Goal: Check status: Check status

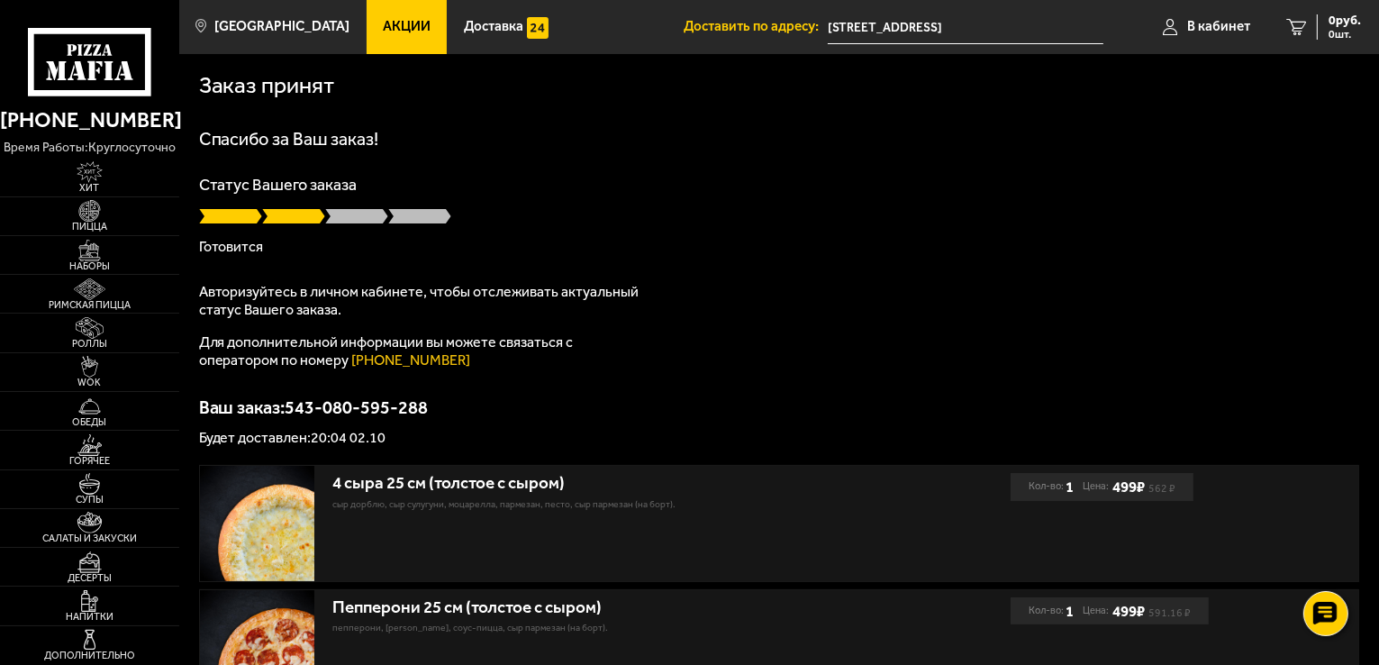
click at [858, 27] on input "[STREET_ADDRESS]" at bounding box center [966, 27] width 276 height 33
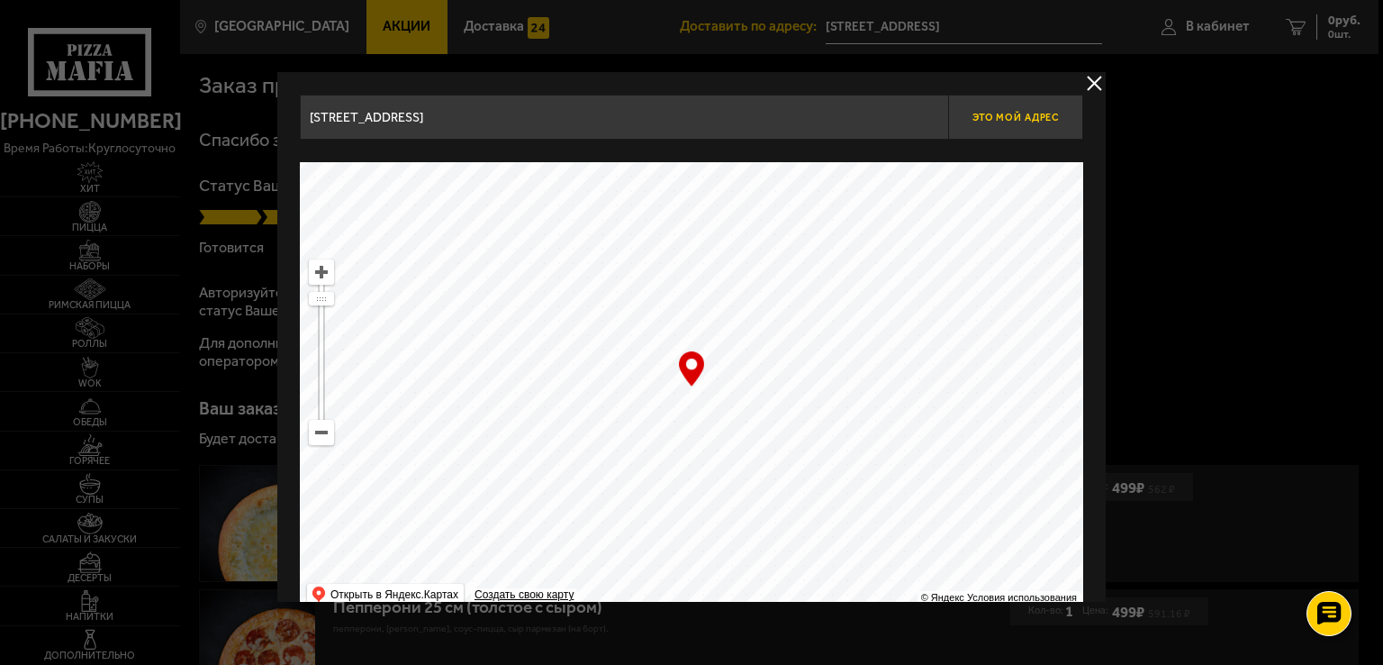
click at [1012, 118] on span "Это мой адрес" at bounding box center [1016, 118] width 86 height 12
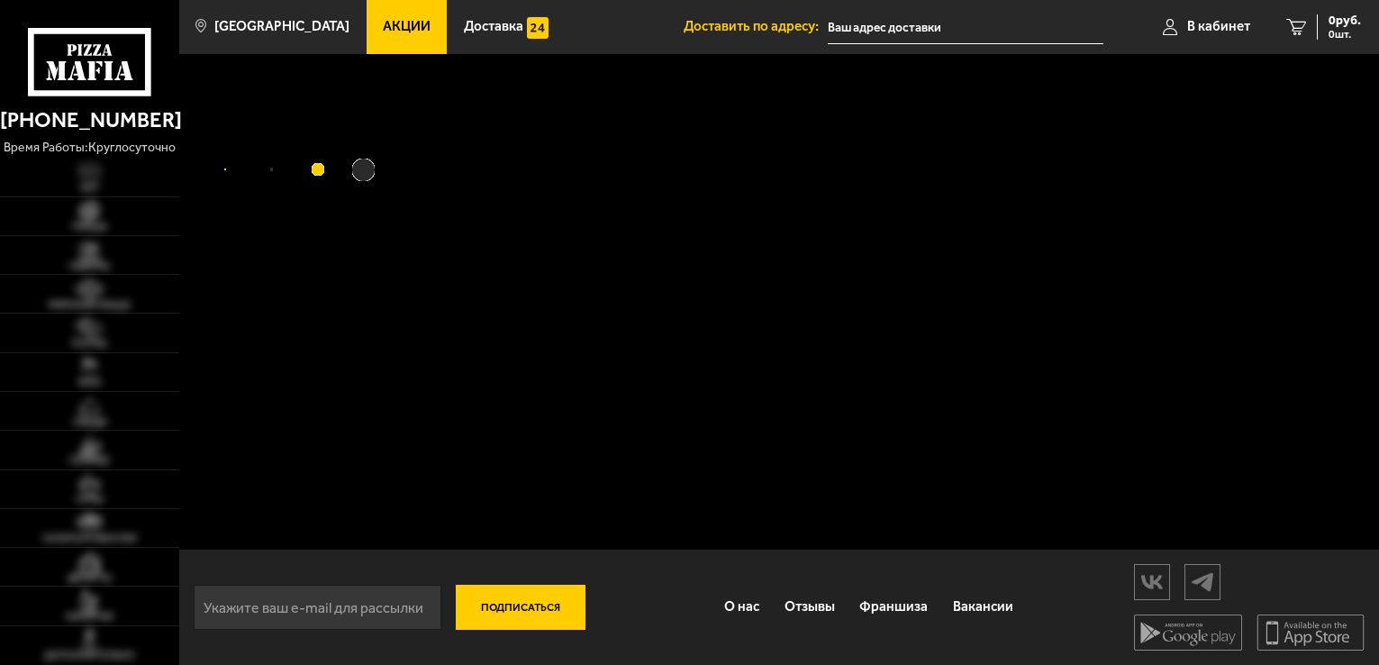
type input "[STREET_ADDRESS]"
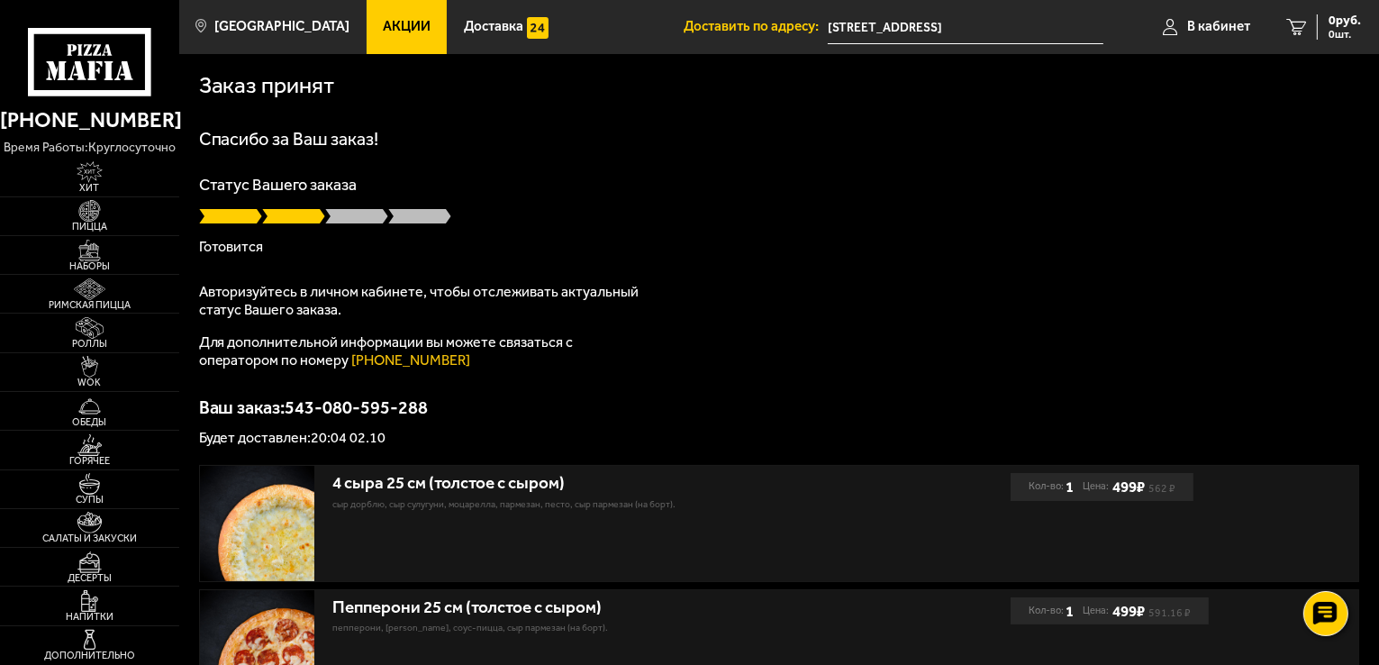
click at [937, 30] on input "[STREET_ADDRESS]" at bounding box center [966, 27] width 276 height 33
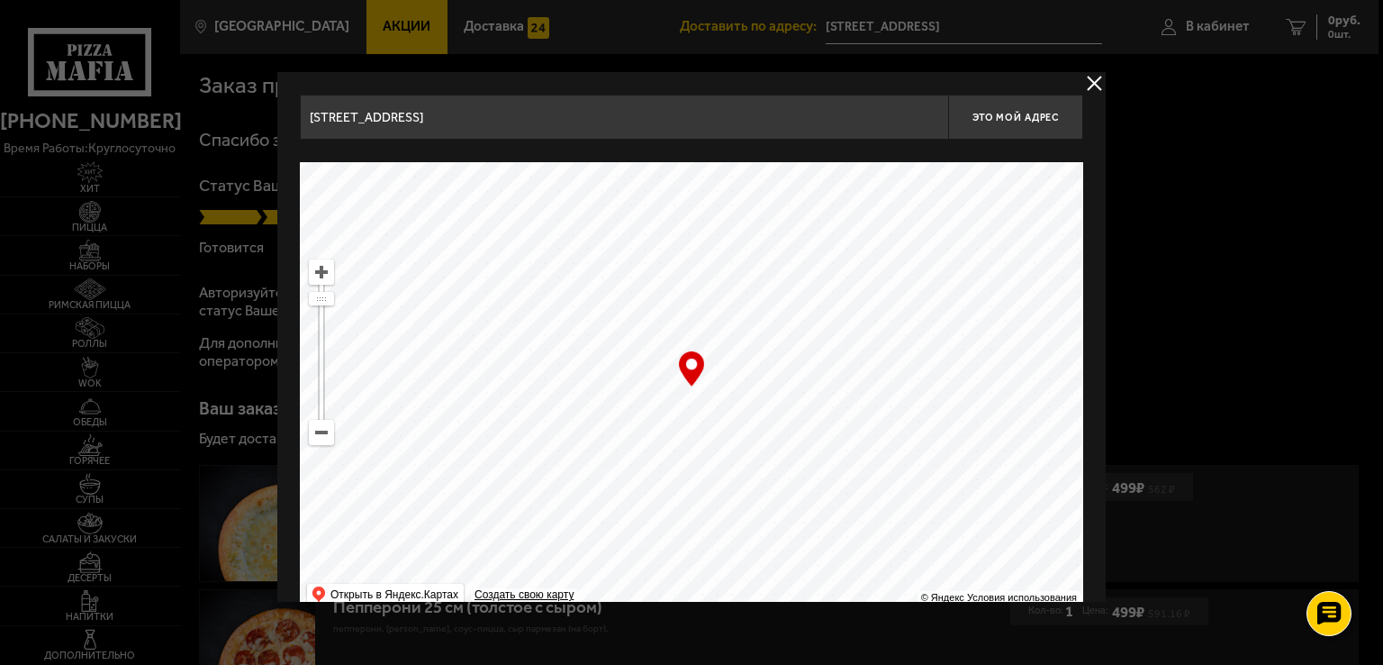
click at [692, 368] on div "… © Яндекс Условия использования Открыть в Яндекс.Картах Создать свою карту" at bounding box center [691, 387] width 783 height 450
click at [1045, 116] on span "Это мой адрес" at bounding box center [1016, 118] width 86 height 12
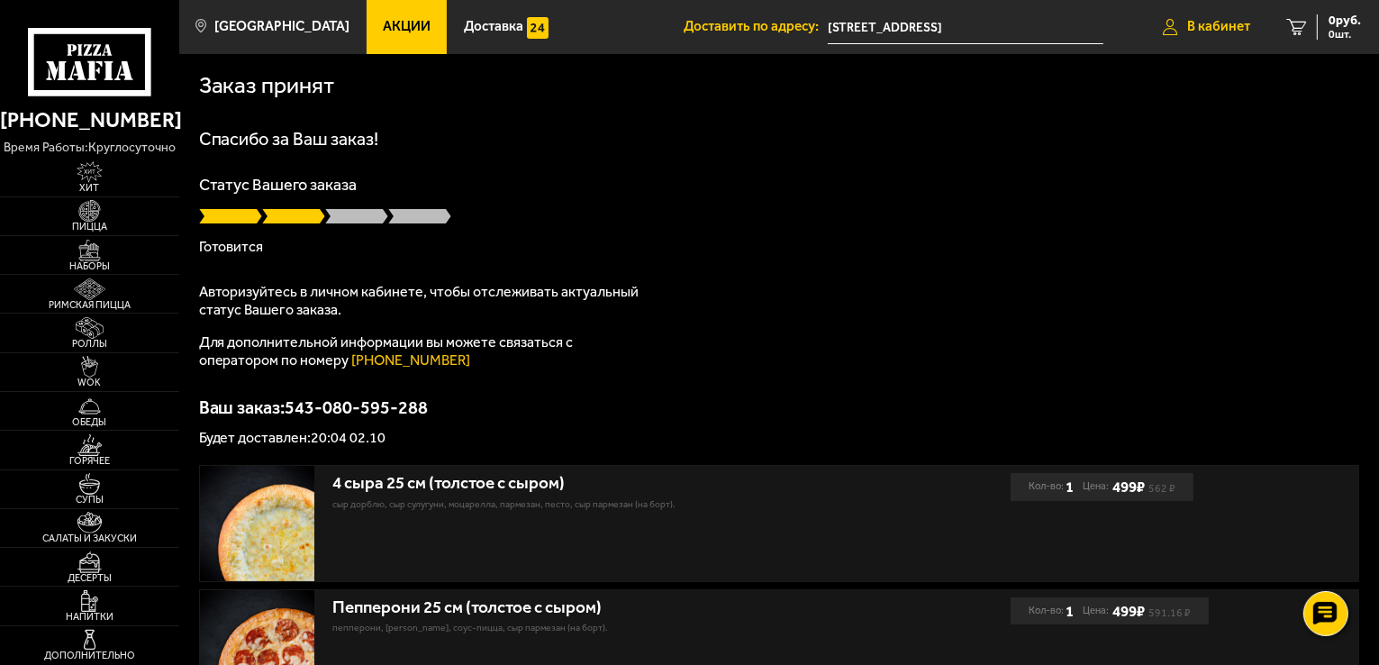
click at [1192, 23] on span "В кабинет" at bounding box center [1218, 27] width 63 height 14
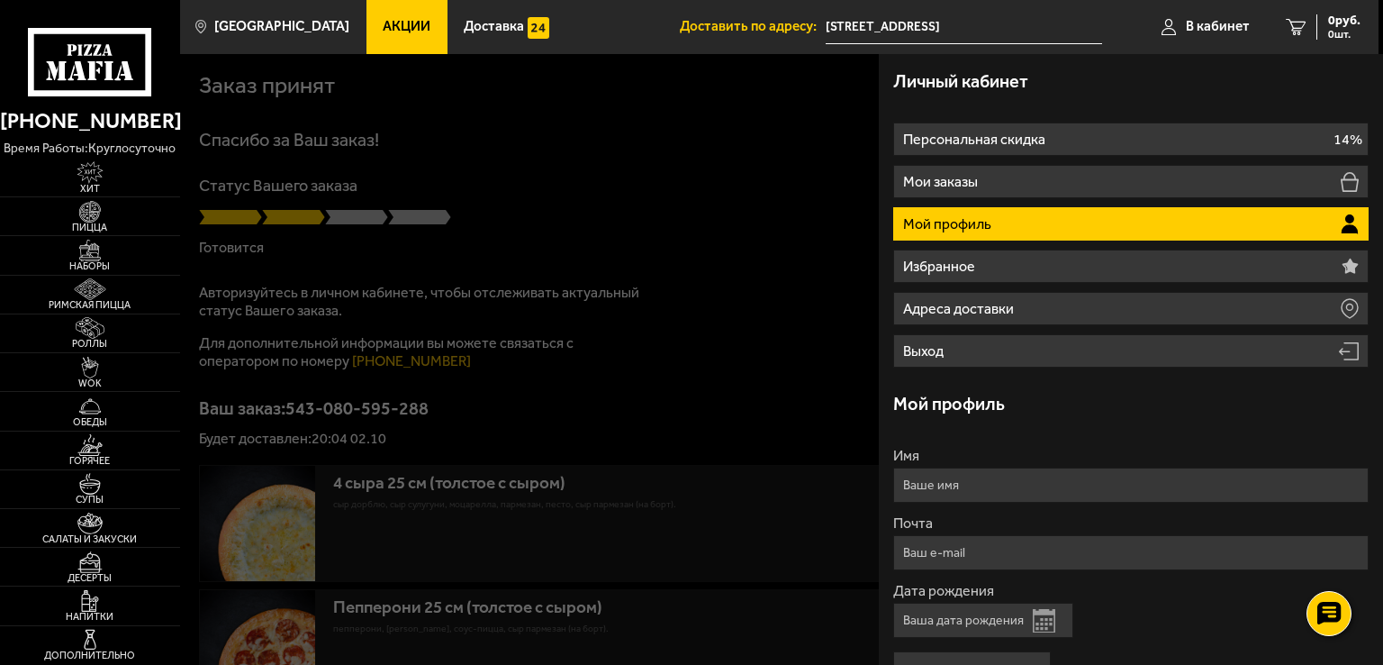
click at [969, 225] on p "Мой профиль" at bounding box center [949, 224] width 92 height 14
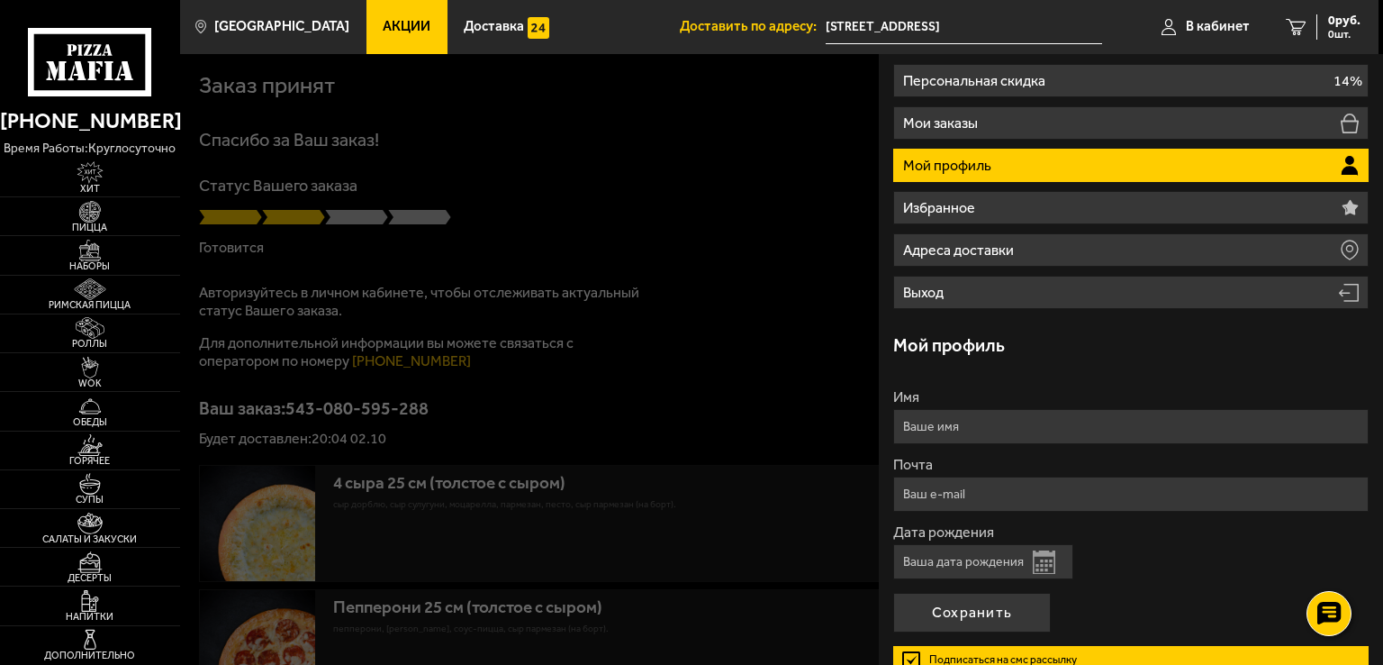
scroll to position [192, 0]
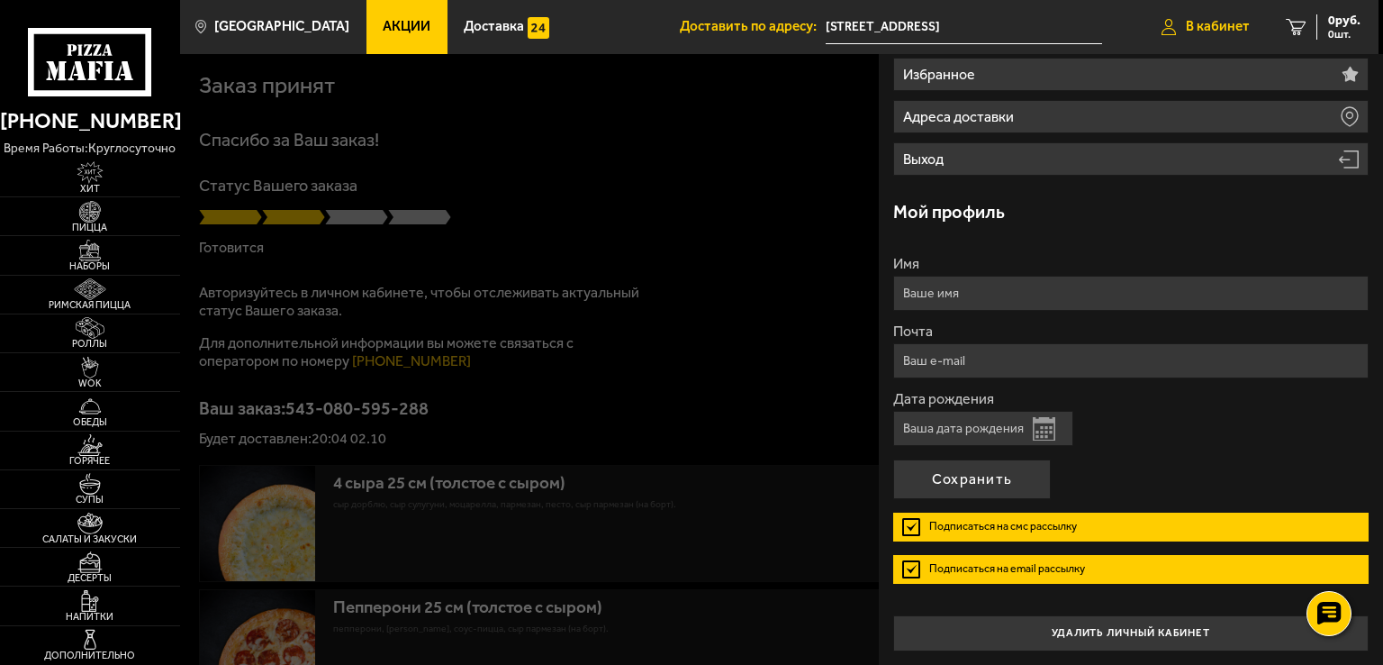
click at [1223, 26] on span "В кабинет" at bounding box center [1218, 27] width 64 height 14
click at [1226, 23] on span "В кабинет" at bounding box center [1218, 27] width 64 height 14
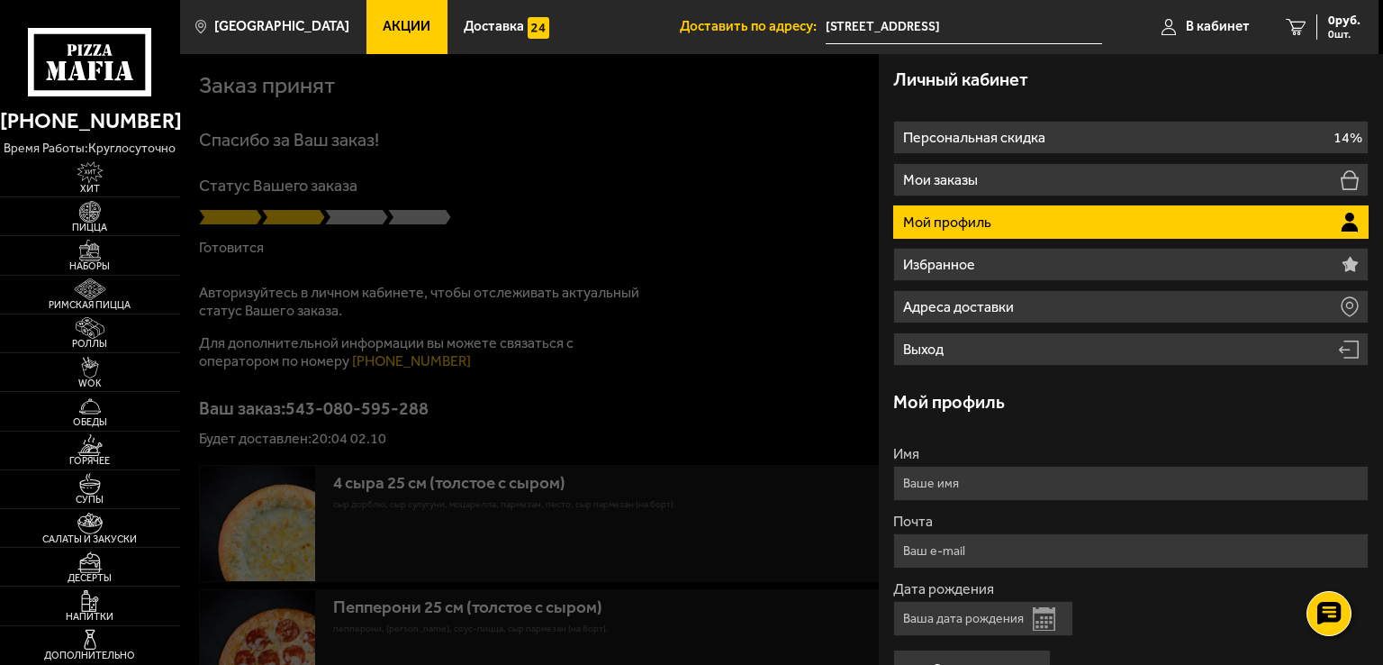
scroll to position [0, 0]
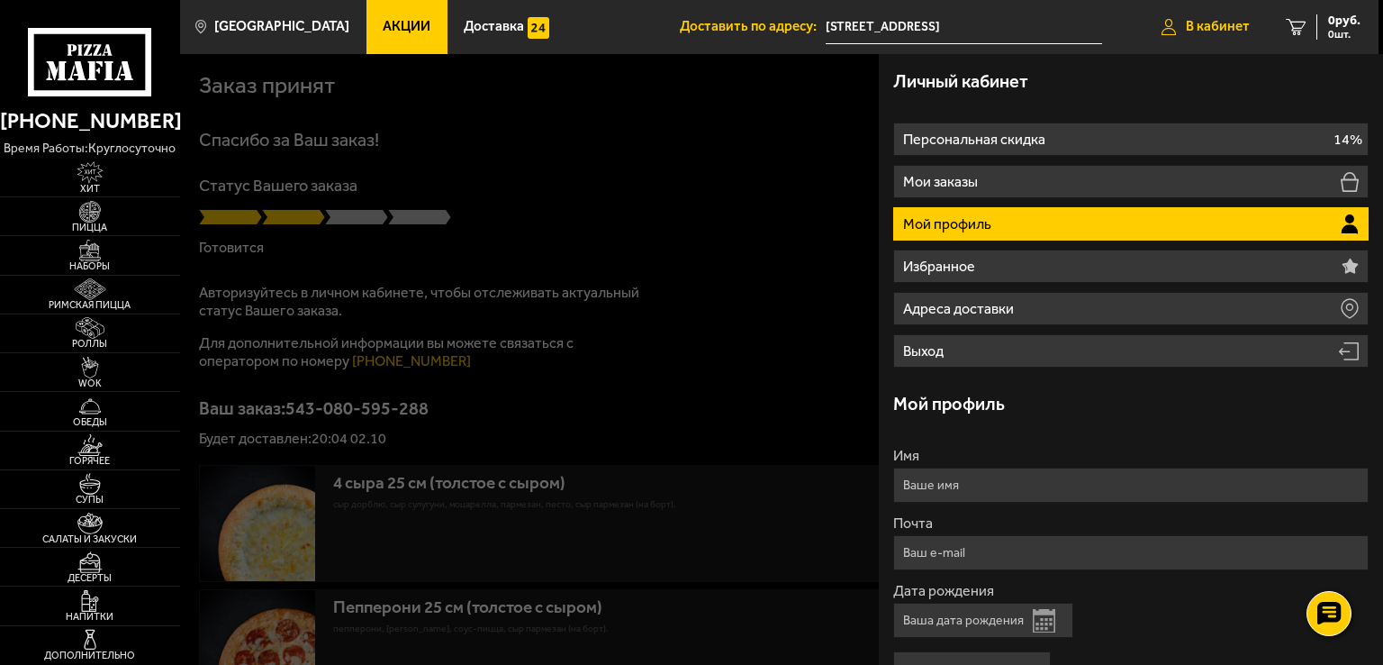
click at [1201, 21] on span "В кабинет" at bounding box center [1218, 27] width 64 height 14
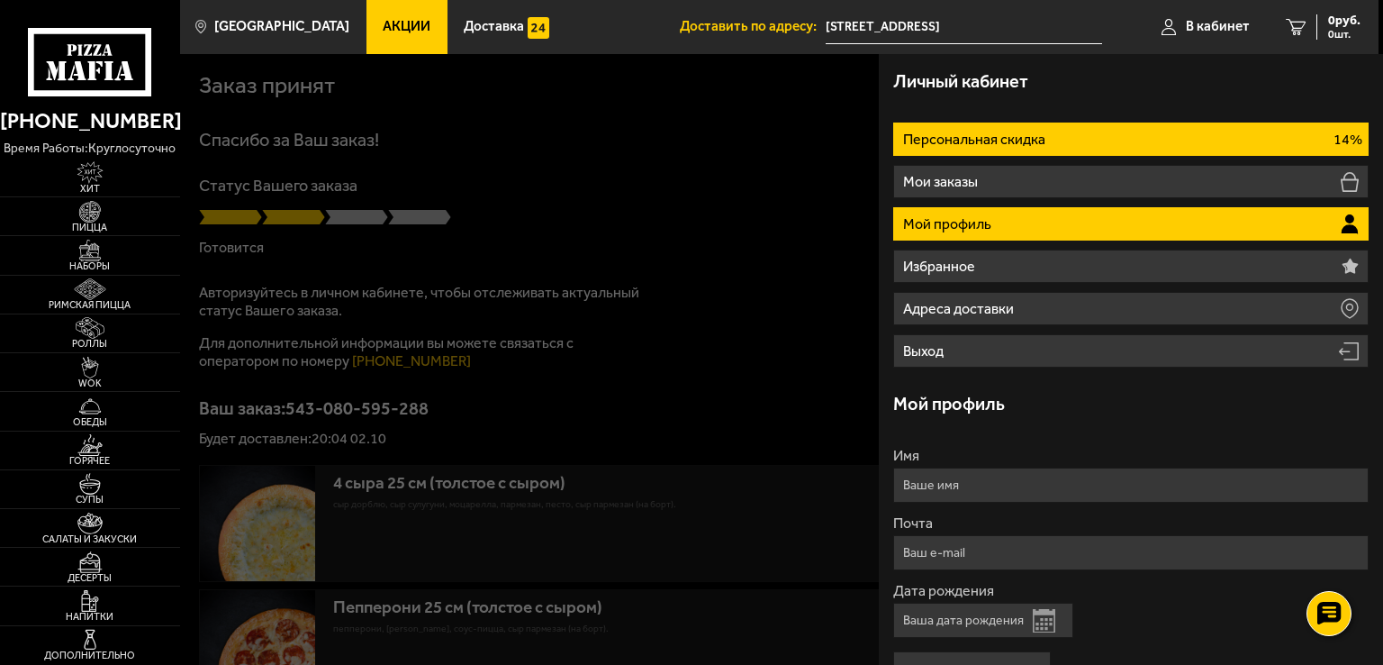
click at [983, 132] on p "Персональная скидка" at bounding box center [976, 139] width 146 height 14
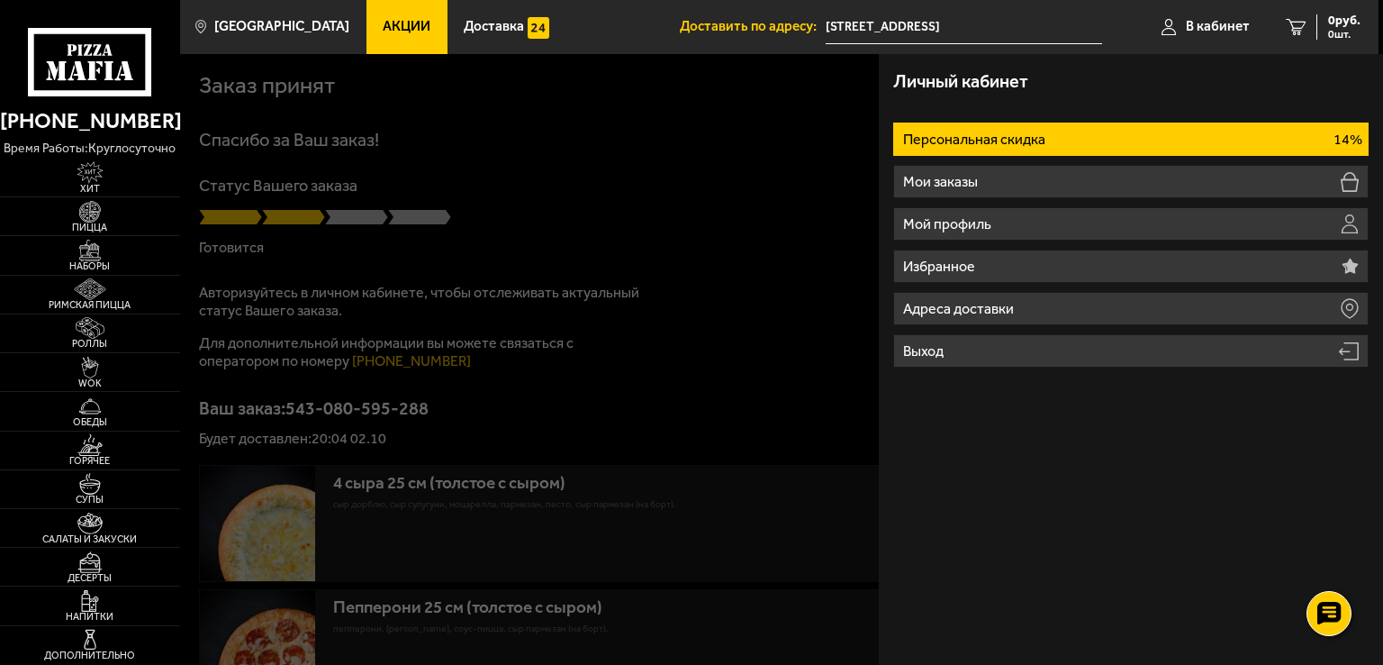
click at [983, 132] on p "Персональная скидка" at bounding box center [976, 139] width 146 height 14
click at [1218, 33] on span "В кабинет" at bounding box center [1218, 27] width 64 height 14
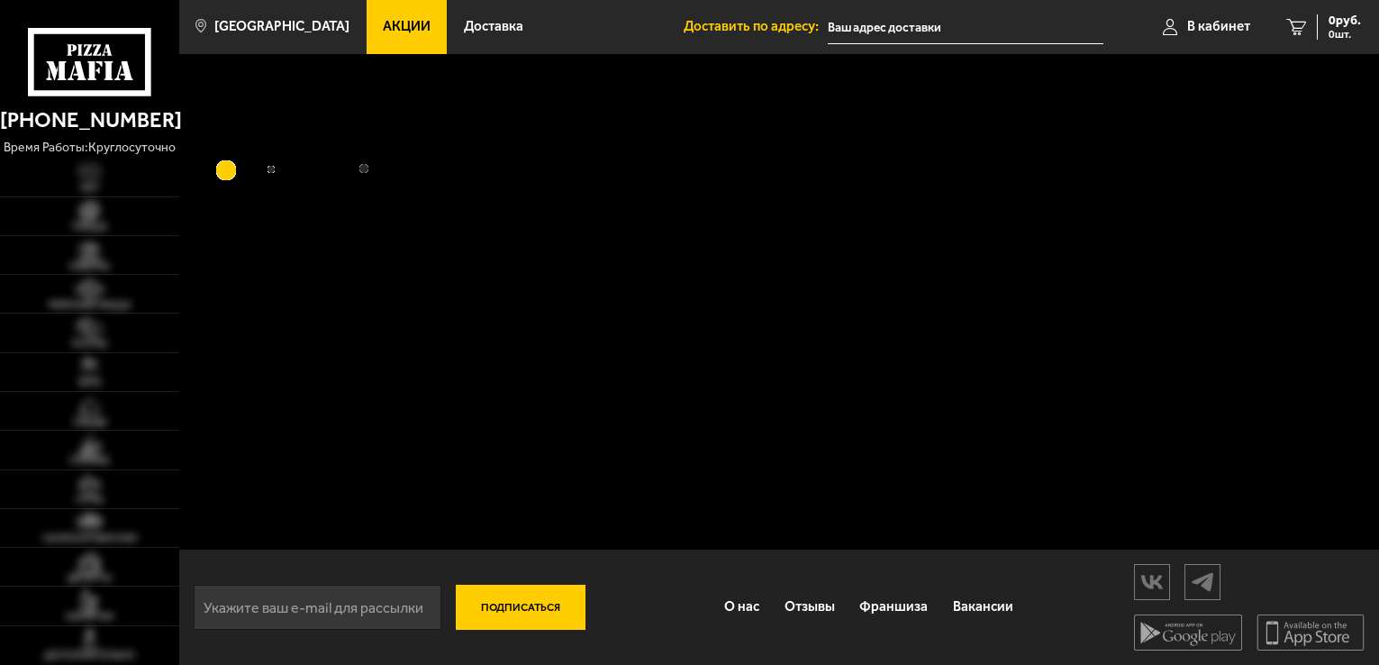
type input "[STREET_ADDRESS]"
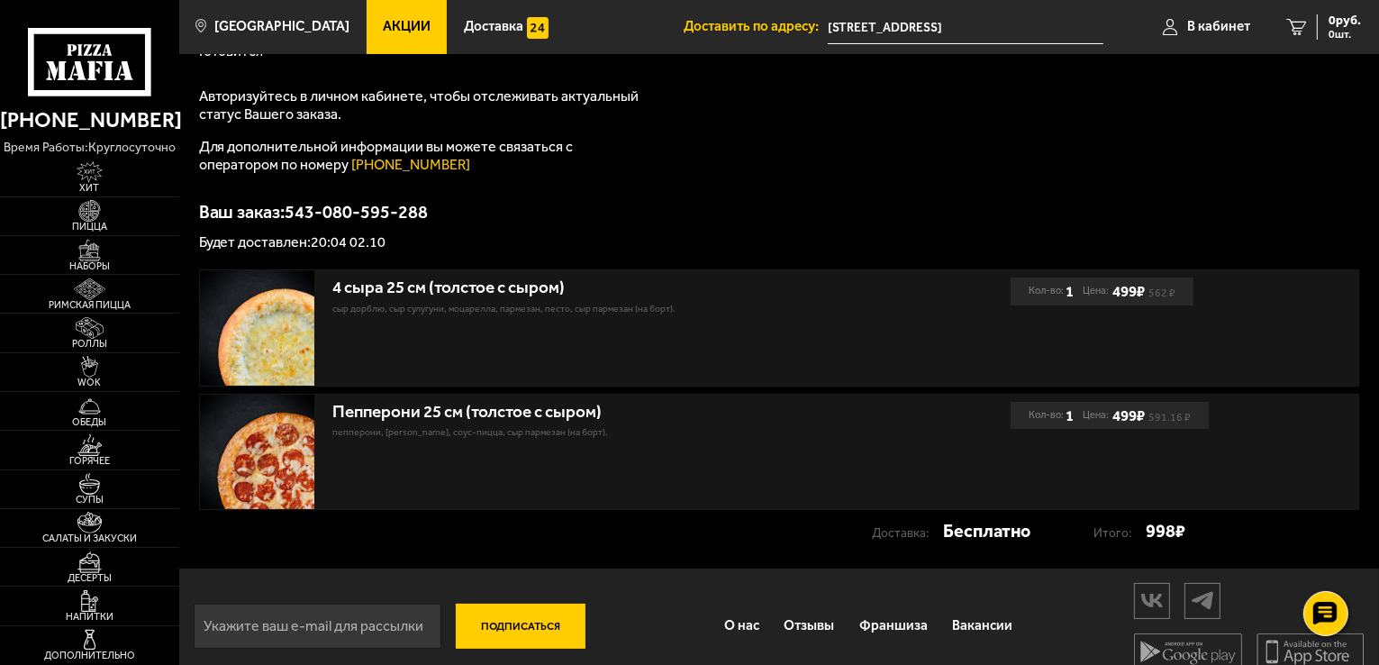
scroll to position [215, 0]
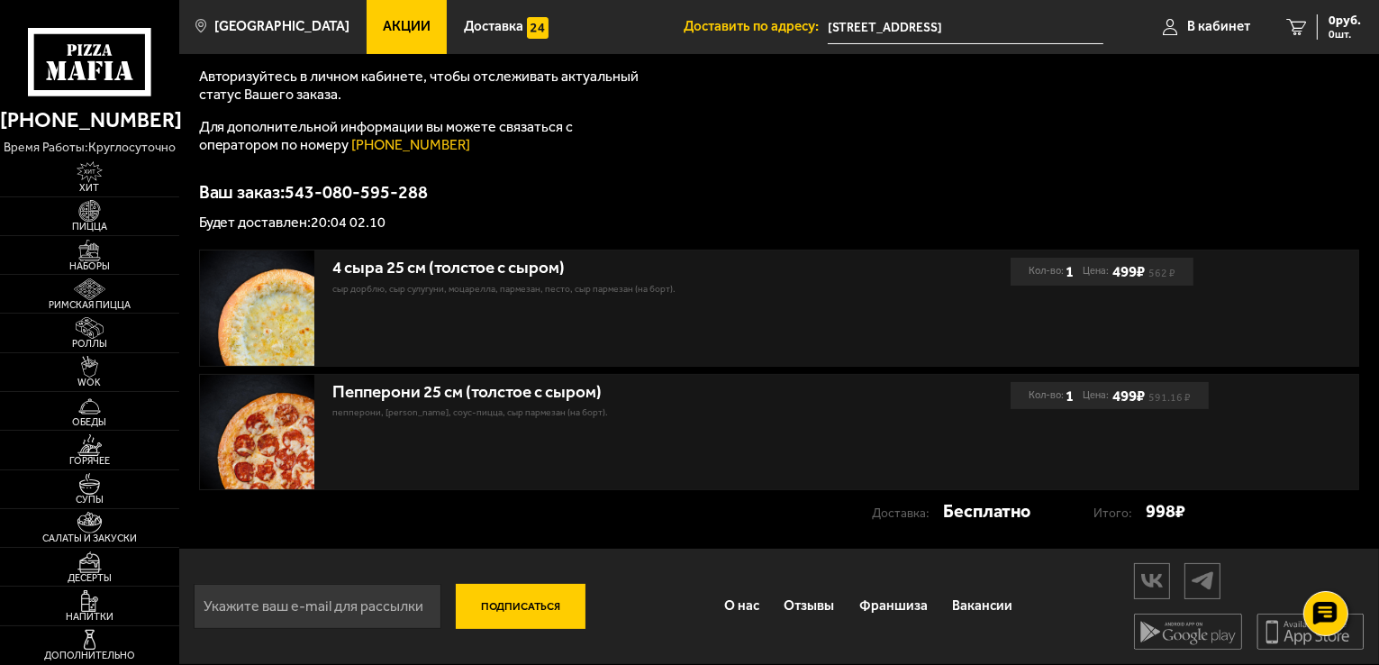
click at [929, 32] on input "[STREET_ADDRESS]" at bounding box center [966, 27] width 276 height 33
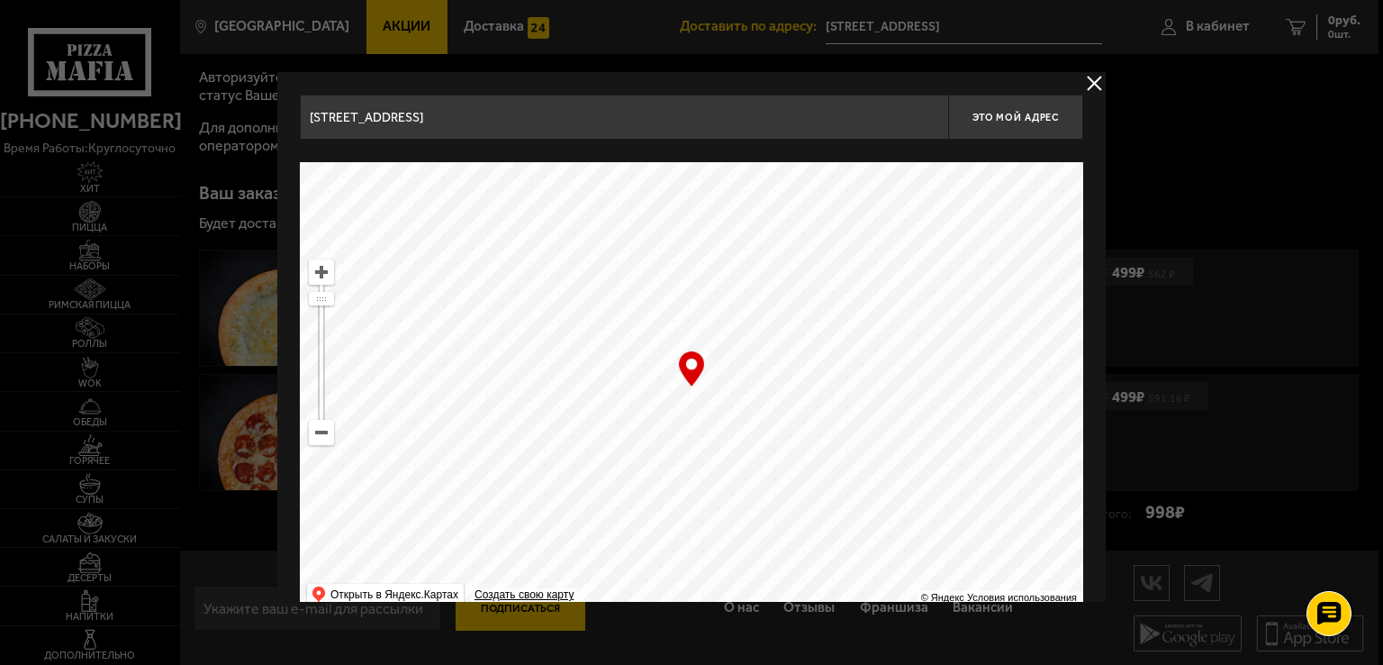
click at [927, 122] on input "[STREET_ADDRESS]" at bounding box center [624, 117] width 648 height 45
click at [1020, 120] on span "Это мой адрес" at bounding box center [1016, 118] width 86 height 12
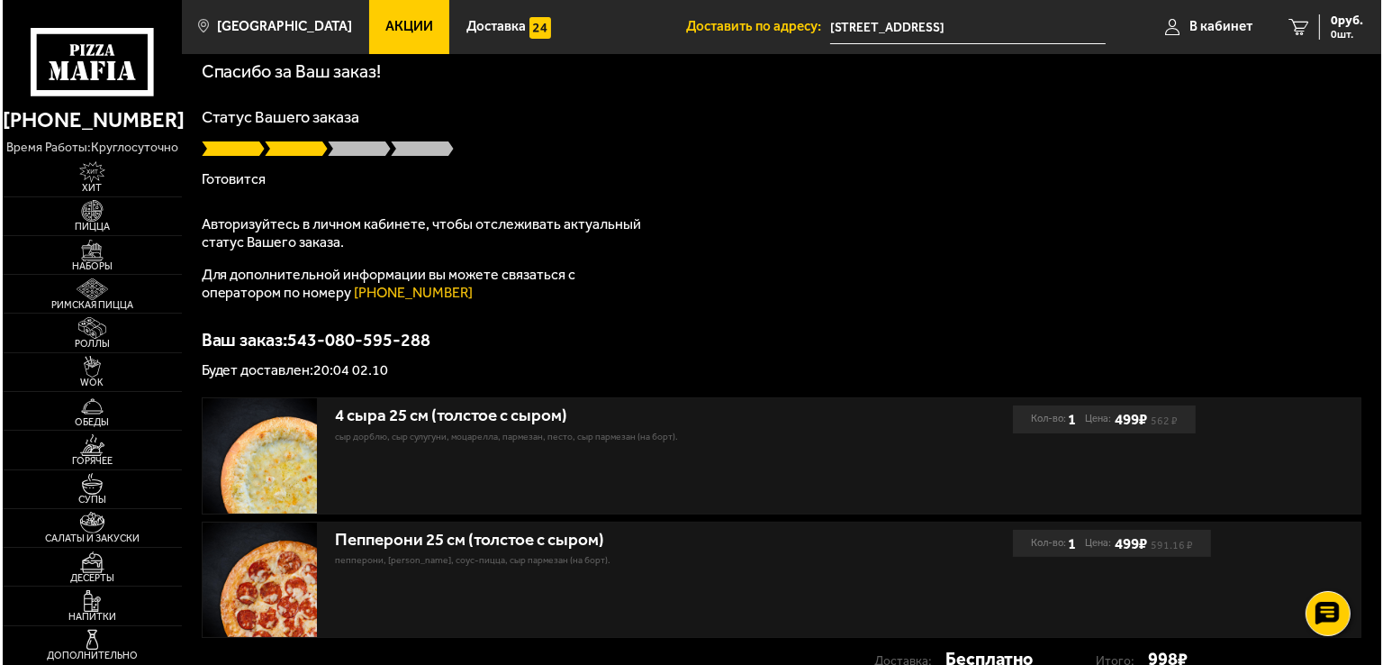
scroll to position [0, 0]
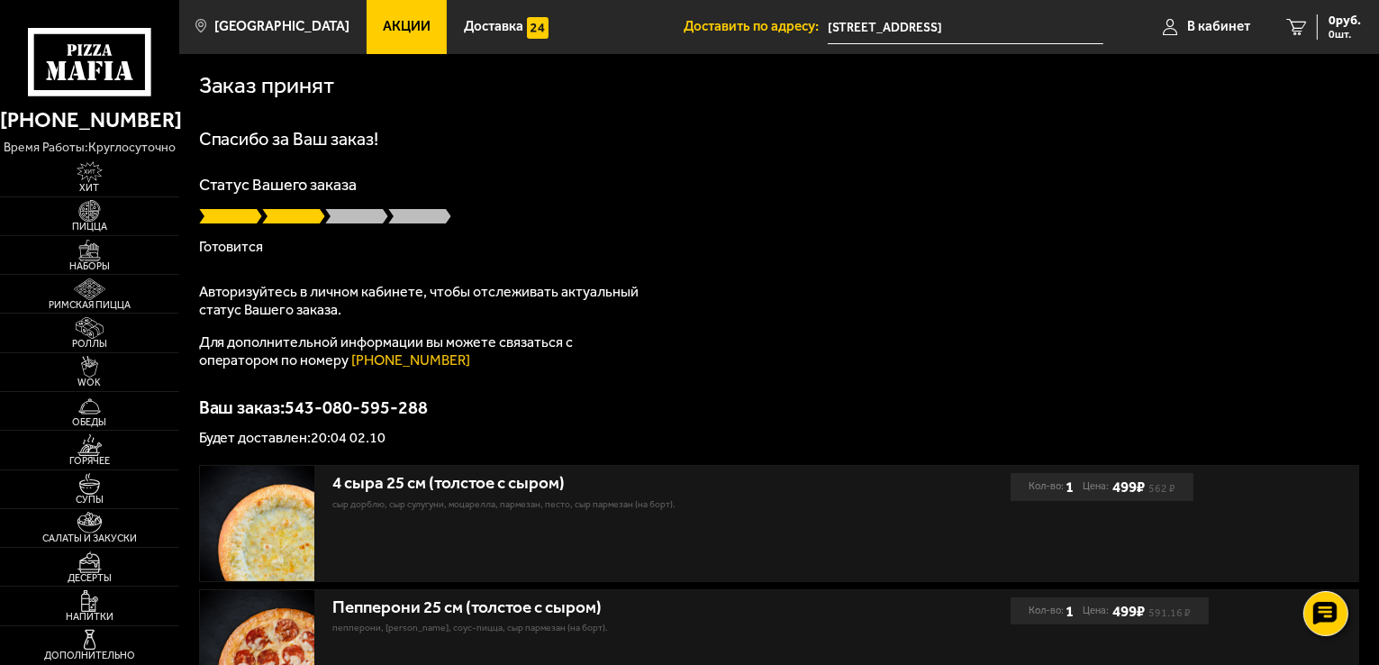
click at [765, 22] on span "Доставить по адресу:" at bounding box center [756, 27] width 144 height 14
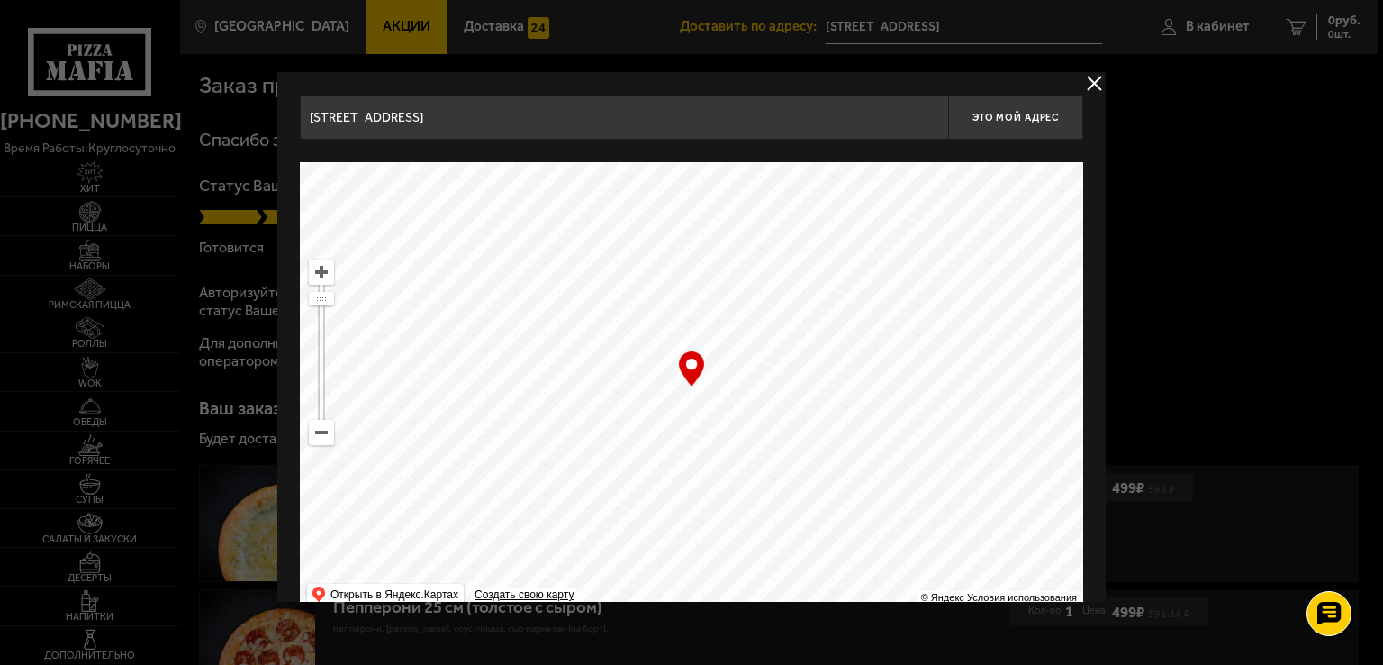
click at [816, 129] on input "[STREET_ADDRESS]" at bounding box center [624, 117] width 648 height 45
click at [1048, 116] on span "Это мой адрес" at bounding box center [1016, 118] width 86 height 12
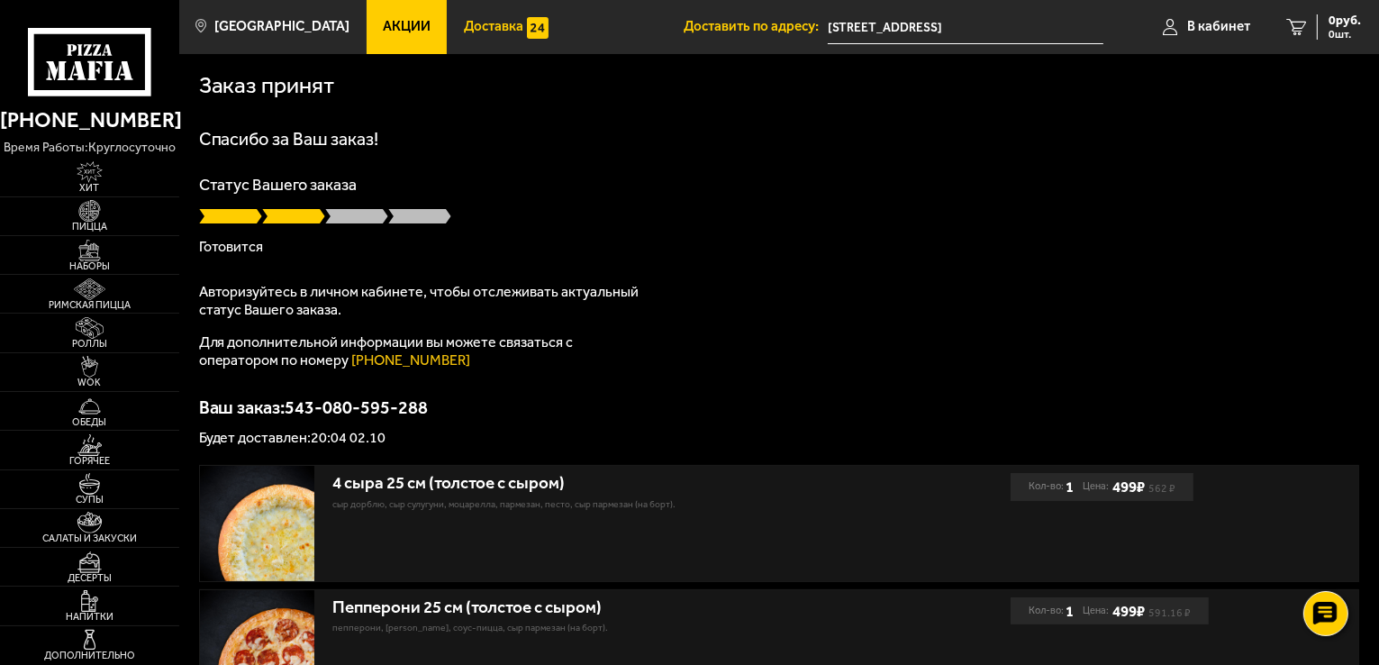
click at [484, 42] on link "Доставка" at bounding box center [506, 27] width 118 height 54
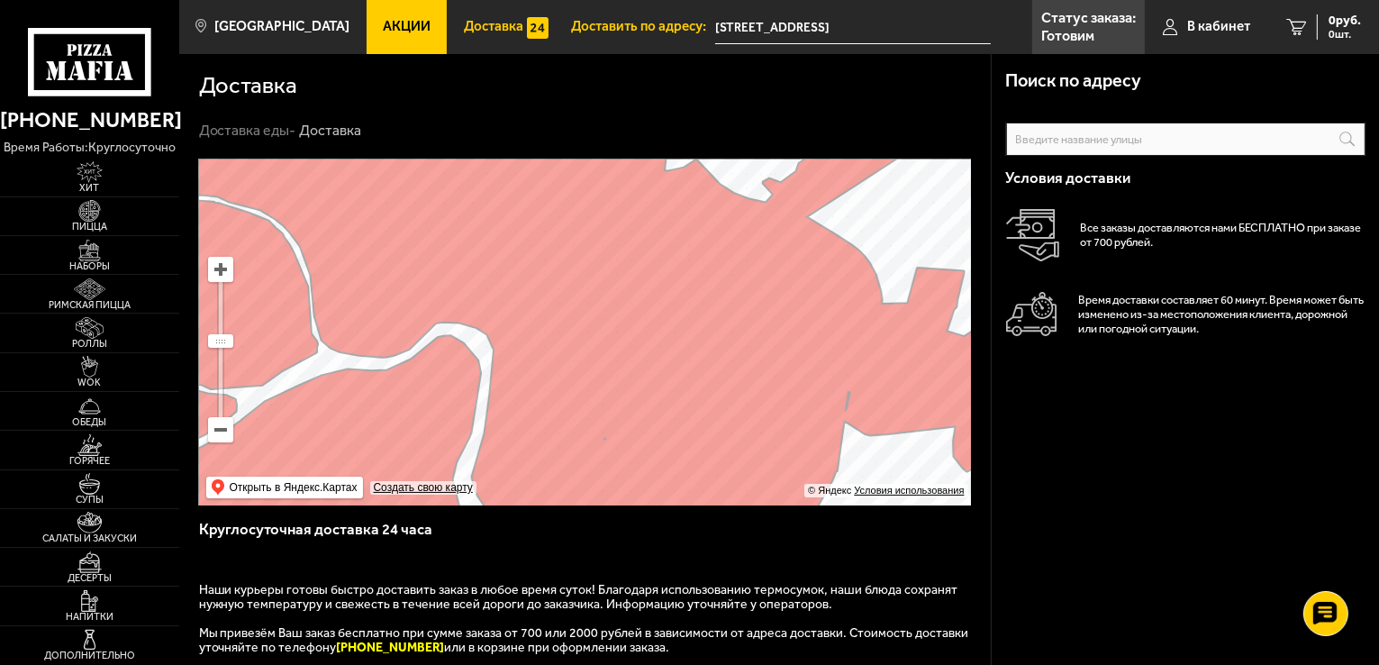
drag, startPoint x: 528, startPoint y: 319, endPoint x: 579, endPoint y: 267, distance: 72.6
click at [614, 505] on div "Поиск по адресу Информация по адресу Условия доставки Все заказы доставляются н…" at bounding box center [584, 564] width 811 height 810
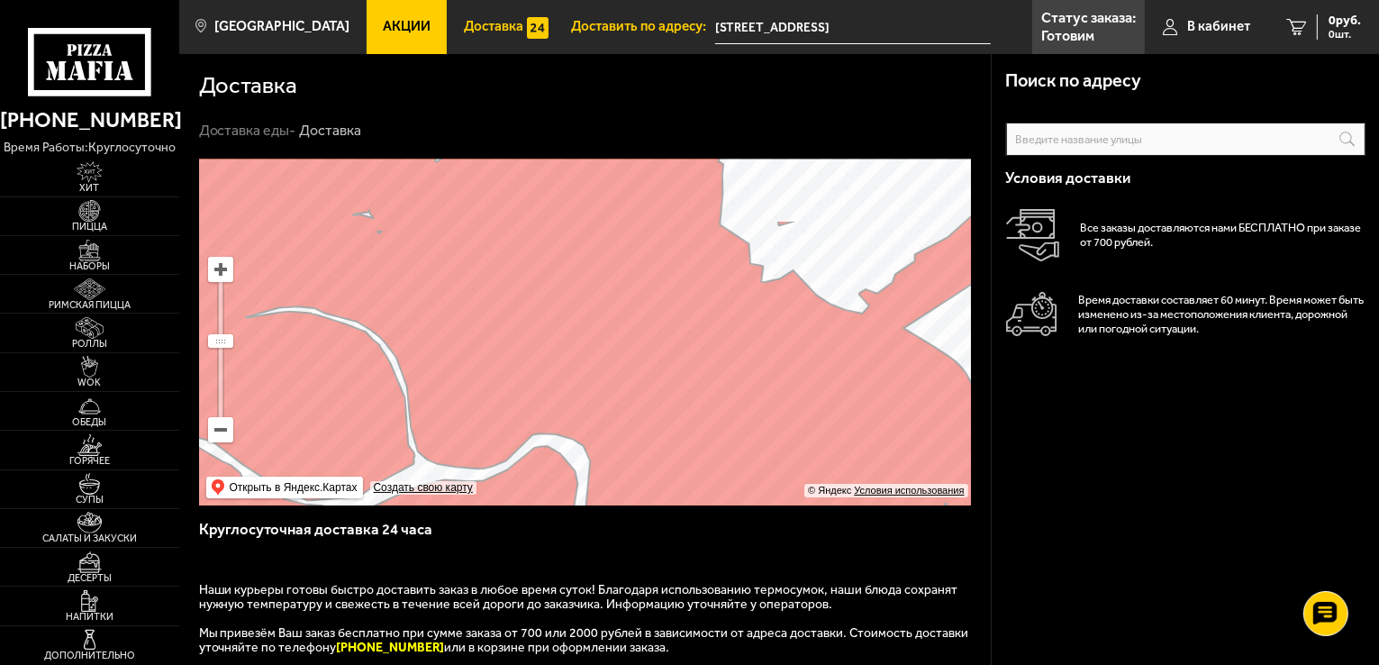
drag, startPoint x: 585, startPoint y: 366, endPoint x: 637, endPoint y: 448, distance: 96.7
click at [663, 508] on div "Поиск по адресу Информация по адресу Условия доставки Все заказы доставляются н…" at bounding box center [584, 564] width 811 height 810
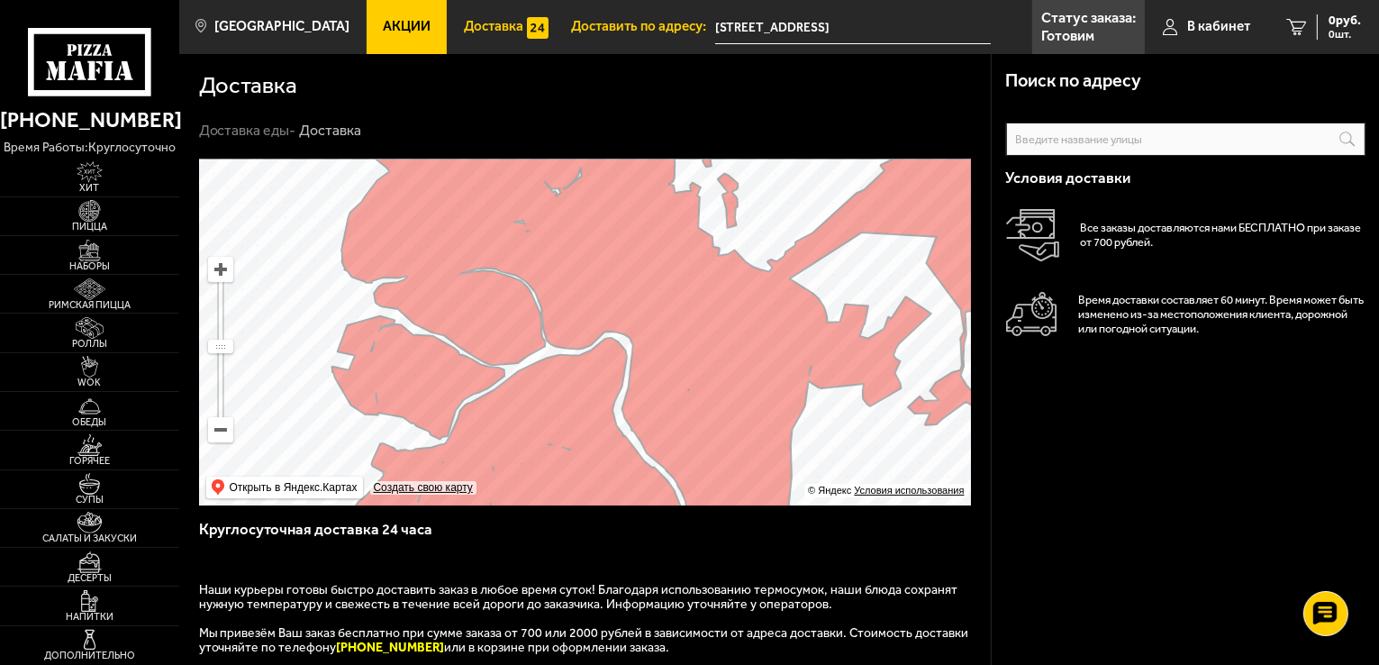
drag, startPoint x: 587, startPoint y: 289, endPoint x: 592, endPoint y: 340, distance: 50.6
click at [598, 336] on ymaps at bounding box center [585, 332] width 772 height 346
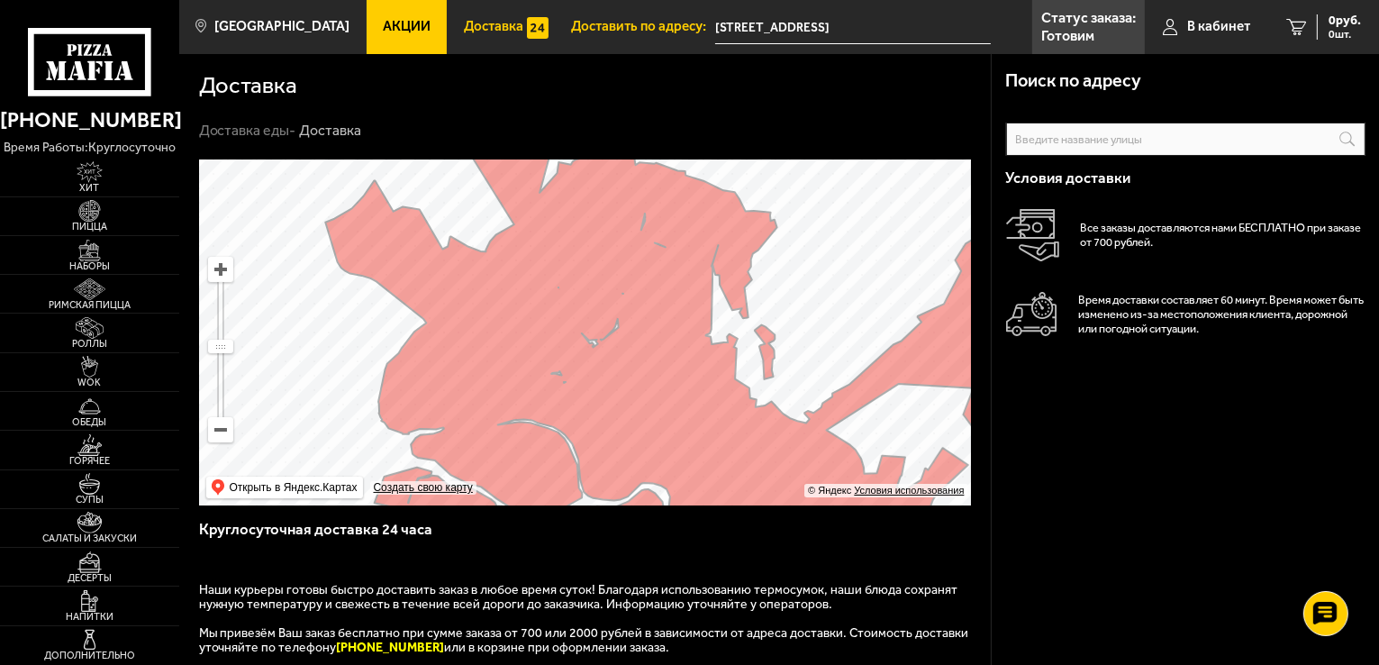
drag, startPoint x: 604, startPoint y: 231, endPoint x: 616, endPoint y: 310, distance: 80.1
click at [616, 310] on ymaps at bounding box center [585, 332] width 772 height 346
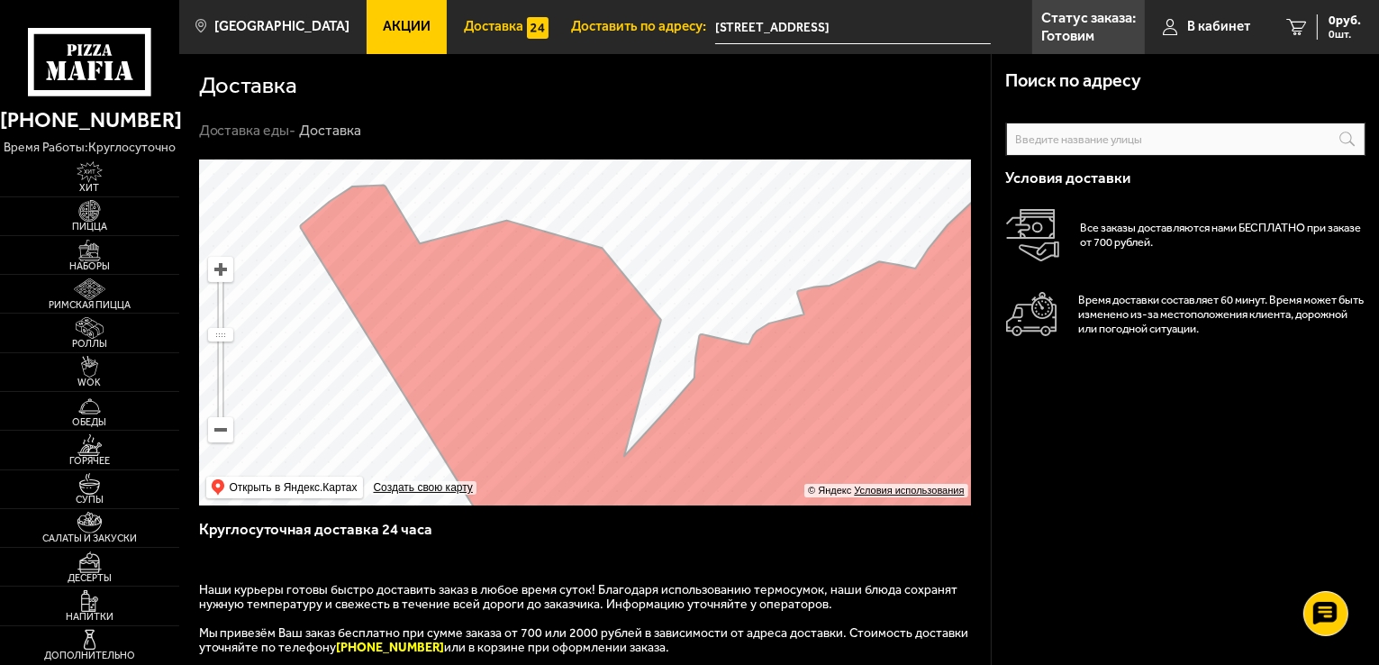
drag, startPoint x: 548, startPoint y: 336, endPoint x: 782, endPoint y: 289, distance: 238.8
click at [782, 289] on ymaps at bounding box center [585, 332] width 772 height 346
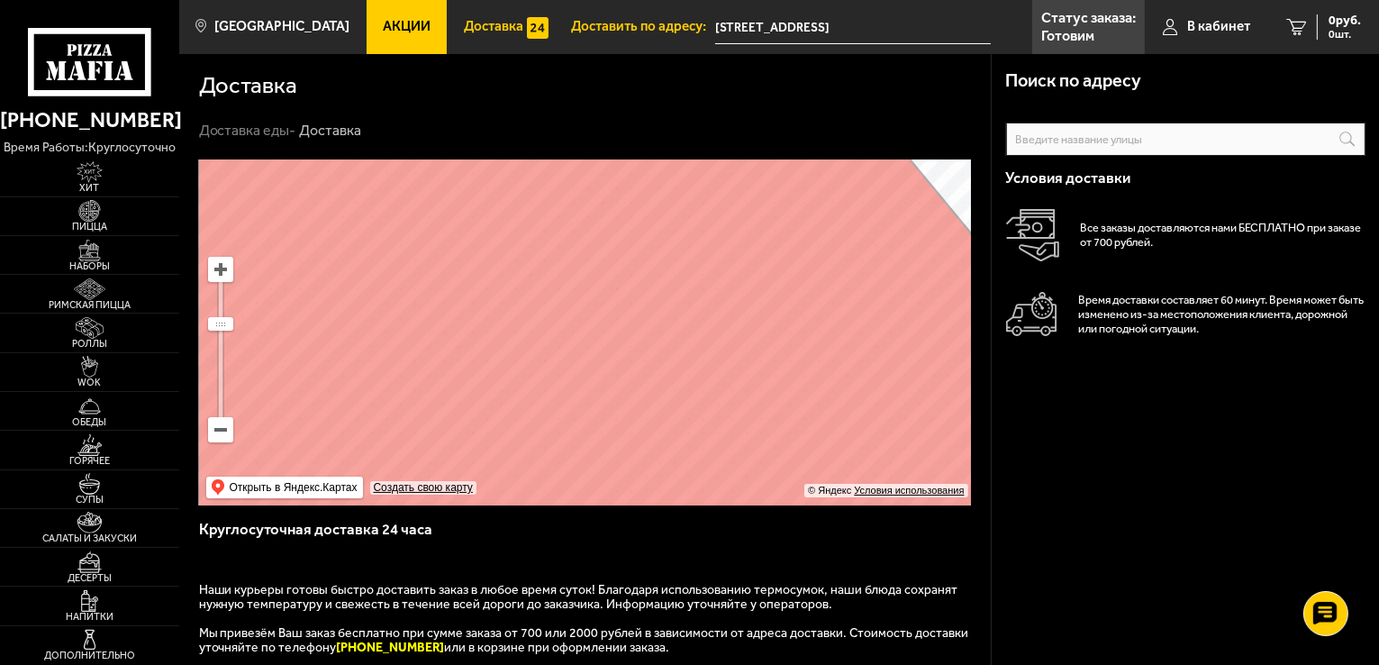
drag, startPoint x: 612, startPoint y: 311, endPoint x: 737, endPoint y: 346, distance: 129.1
click at [789, 466] on ymaps at bounding box center [585, 332] width 772 height 346
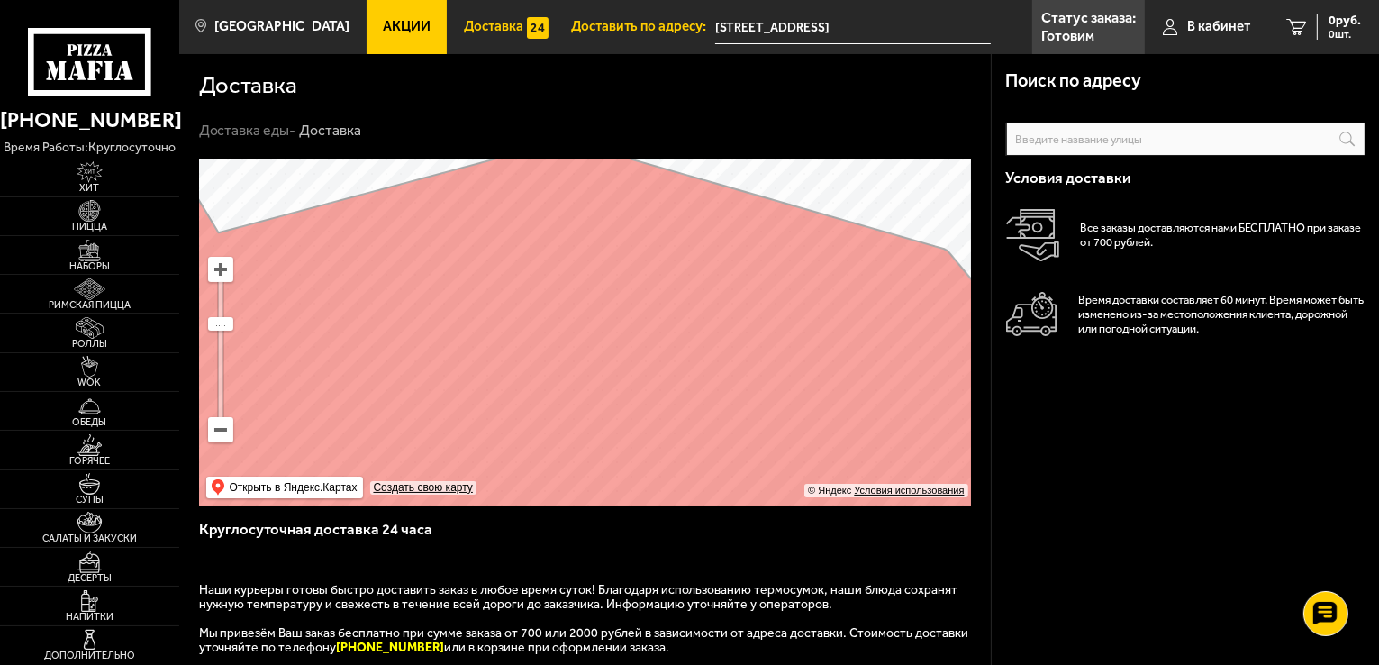
drag, startPoint x: 719, startPoint y: 276, endPoint x: 758, endPoint y: 376, distance: 107.5
click at [758, 376] on ymaps at bounding box center [585, 332] width 772 height 346
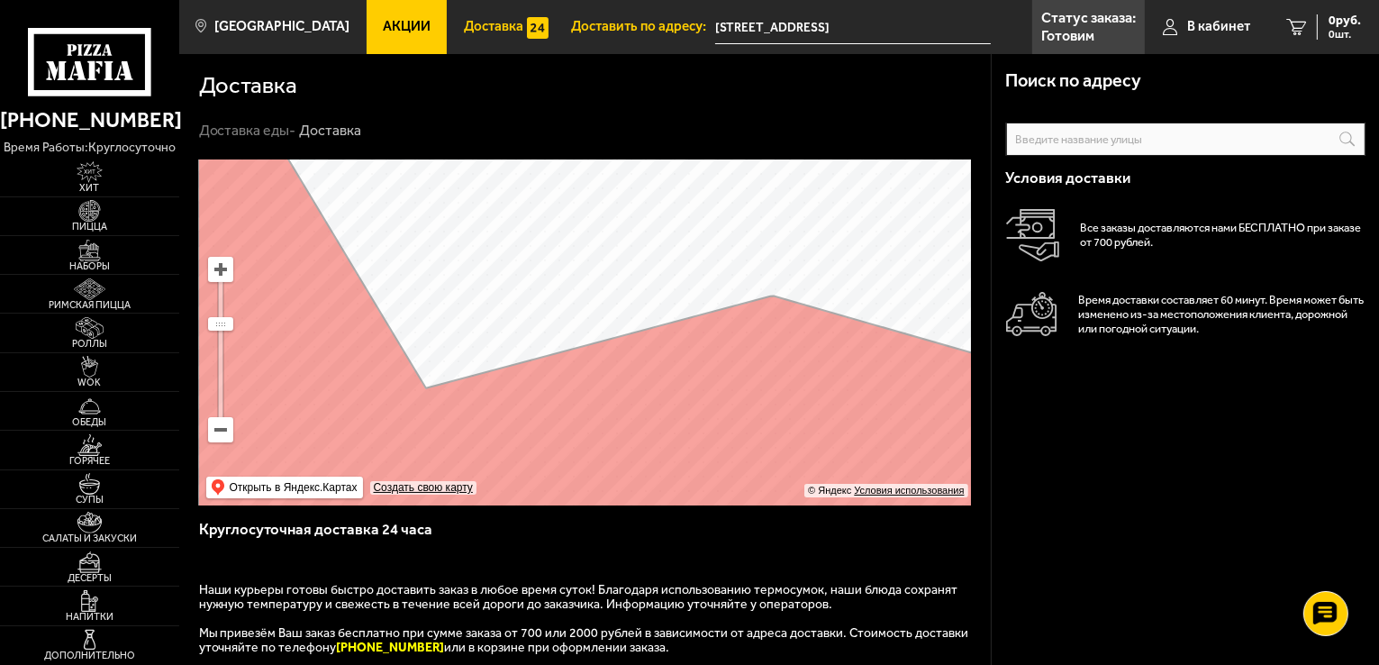
drag, startPoint x: 701, startPoint y: 310, endPoint x: 856, endPoint y: 414, distance: 187.6
click at [873, 453] on ymaps at bounding box center [585, 332] width 772 height 346
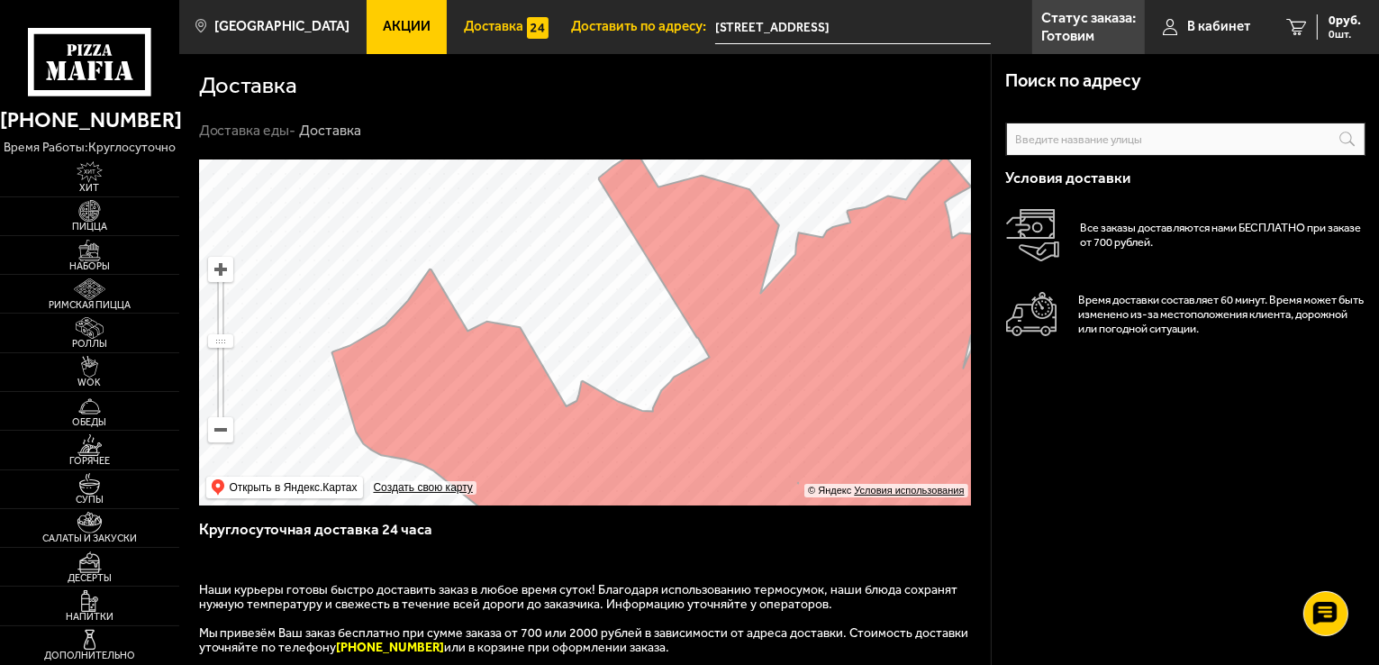
drag, startPoint x: 817, startPoint y: 331, endPoint x: 687, endPoint y: 166, distance: 210.4
click at [687, 166] on ymaps at bounding box center [585, 332] width 772 height 346
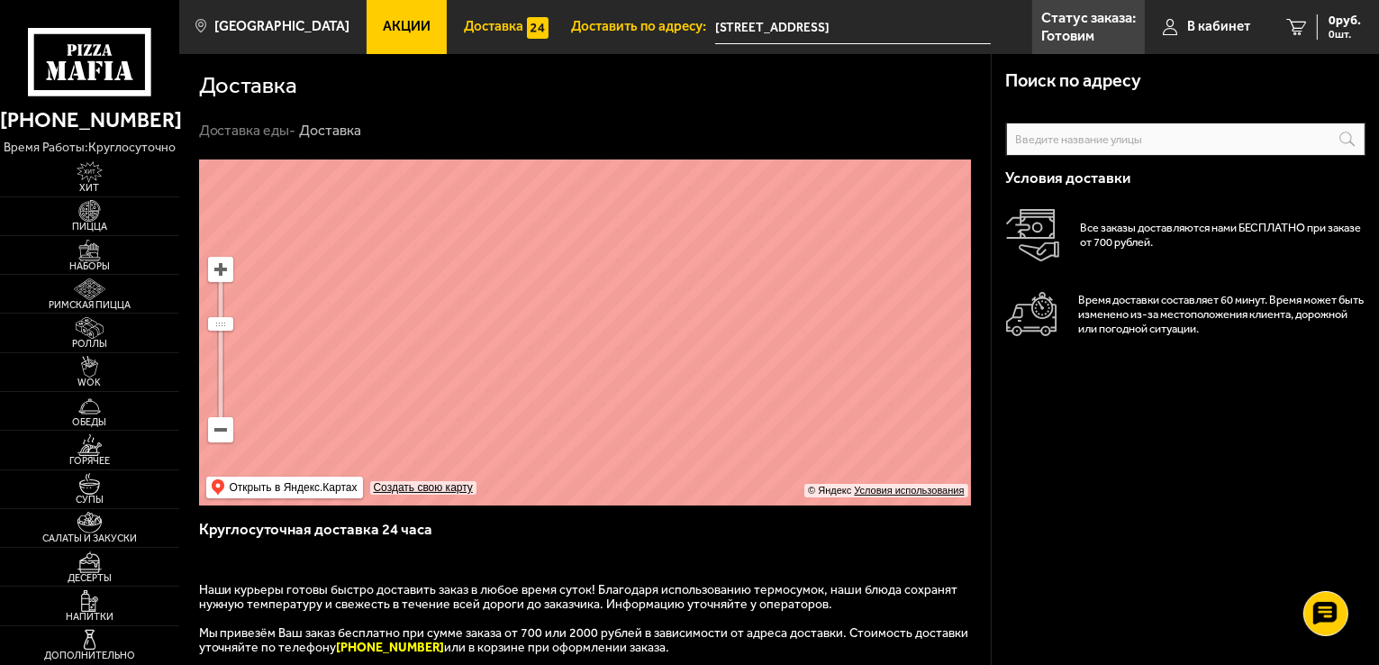
drag, startPoint x: 809, startPoint y: 307, endPoint x: 778, endPoint y: 294, distance: 33.1
click at [792, 472] on ymaps at bounding box center [585, 332] width 772 height 346
drag, startPoint x: 772, startPoint y: 204, endPoint x: 681, endPoint y: 332, distance: 157.7
click at [681, 360] on ymaps at bounding box center [585, 332] width 772 height 346
drag, startPoint x: 684, startPoint y: 293, endPoint x: 674, endPoint y: 311, distance: 21.0
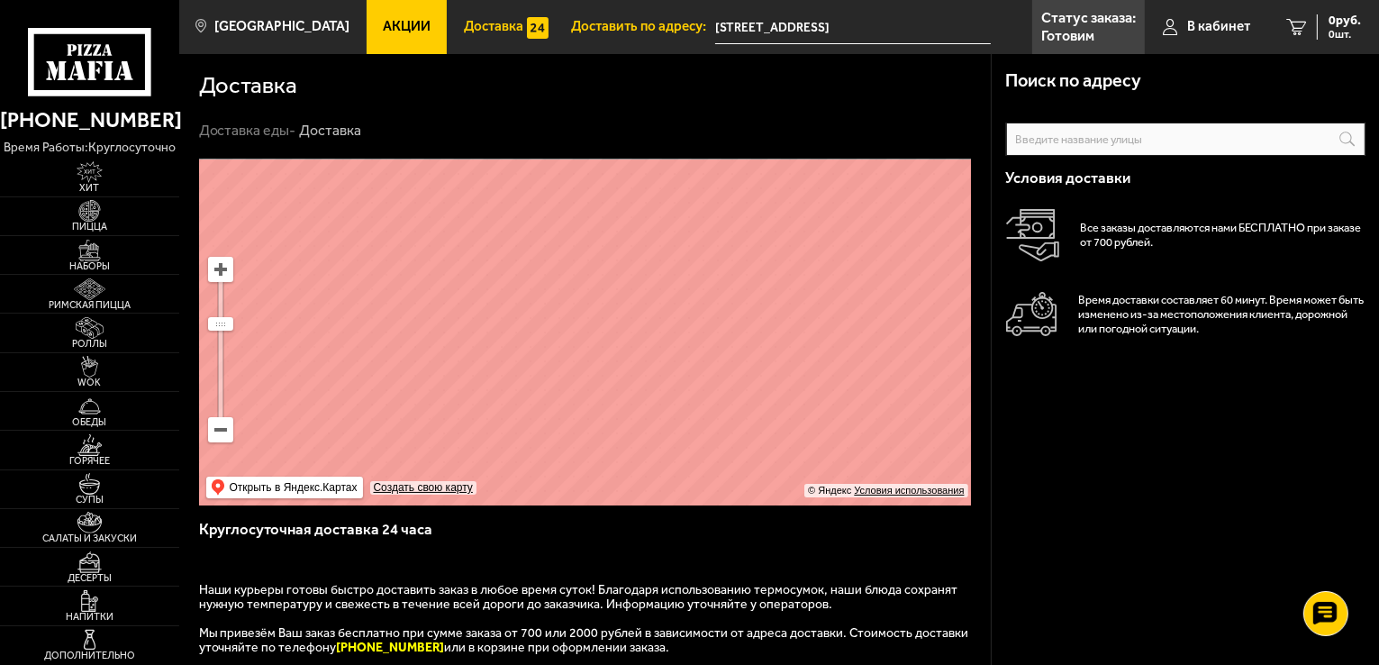
click at [736, 400] on ymaps at bounding box center [585, 332] width 772 height 346
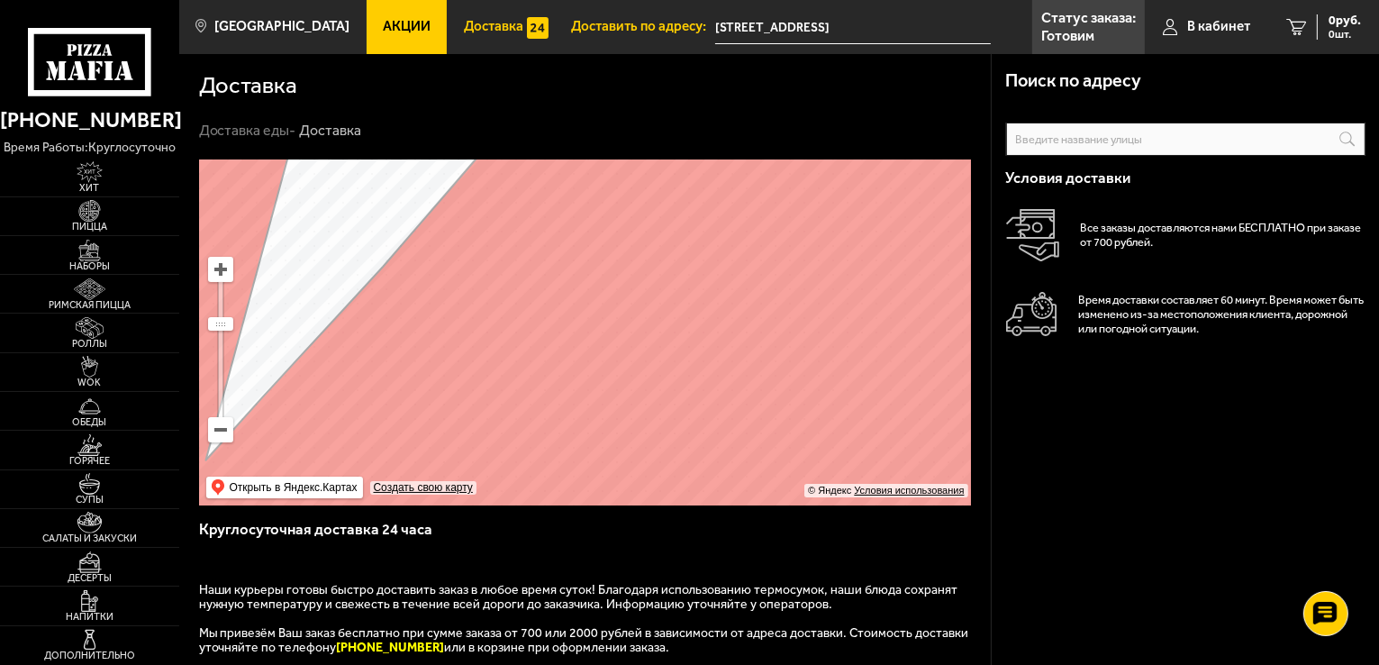
drag, startPoint x: 670, startPoint y: 309, endPoint x: 835, endPoint y: 255, distance: 173.4
click at [874, 206] on ymaps at bounding box center [585, 332] width 772 height 346
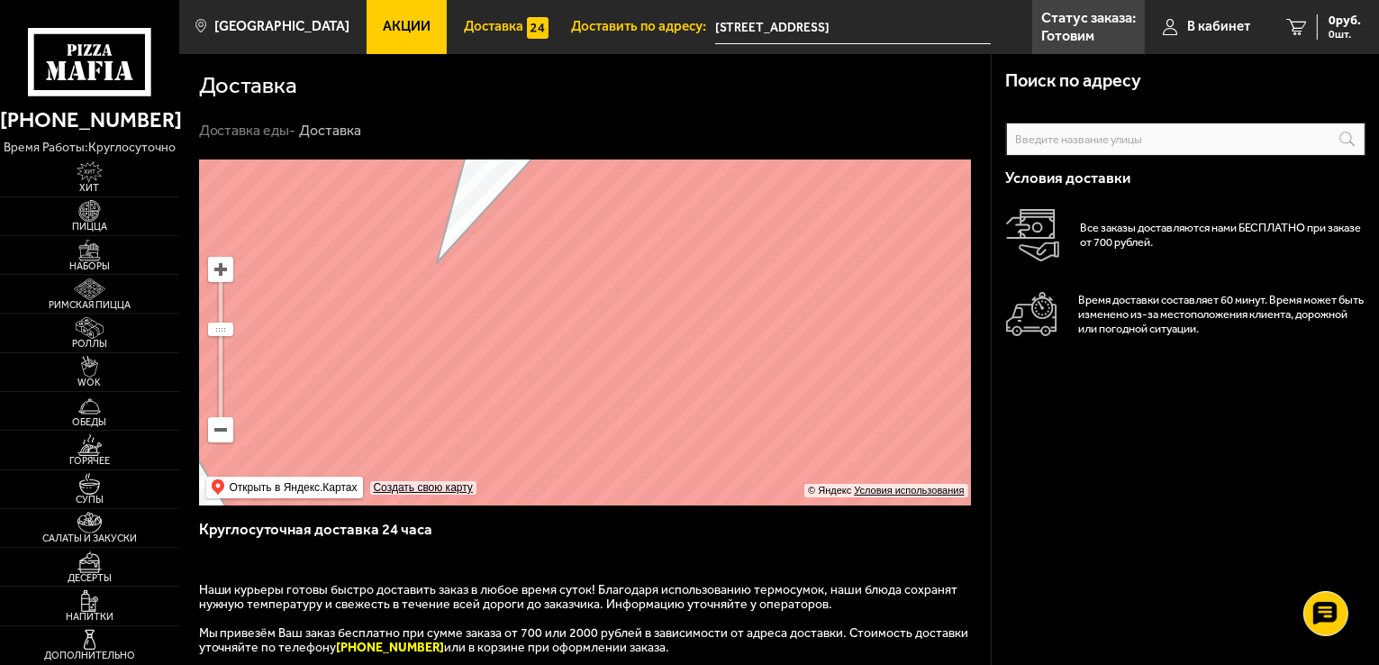
drag, startPoint x: 820, startPoint y: 285, endPoint x: 781, endPoint y: 182, distance: 110.0
click at [774, 179] on ymaps at bounding box center [585, 332] width 772 height 346
drag, startPoint x: 847, startPoint y: 289, endPoint x: 760, endPoint y: 231, distance: 103.9
click at [756, 229] on ymaps at bounding box center [585, 332] width 772 height 346
drag, startPoint x: 803, startPoint y: 241, endPoint x: 814, endPoint y: 367, distance: 126.5
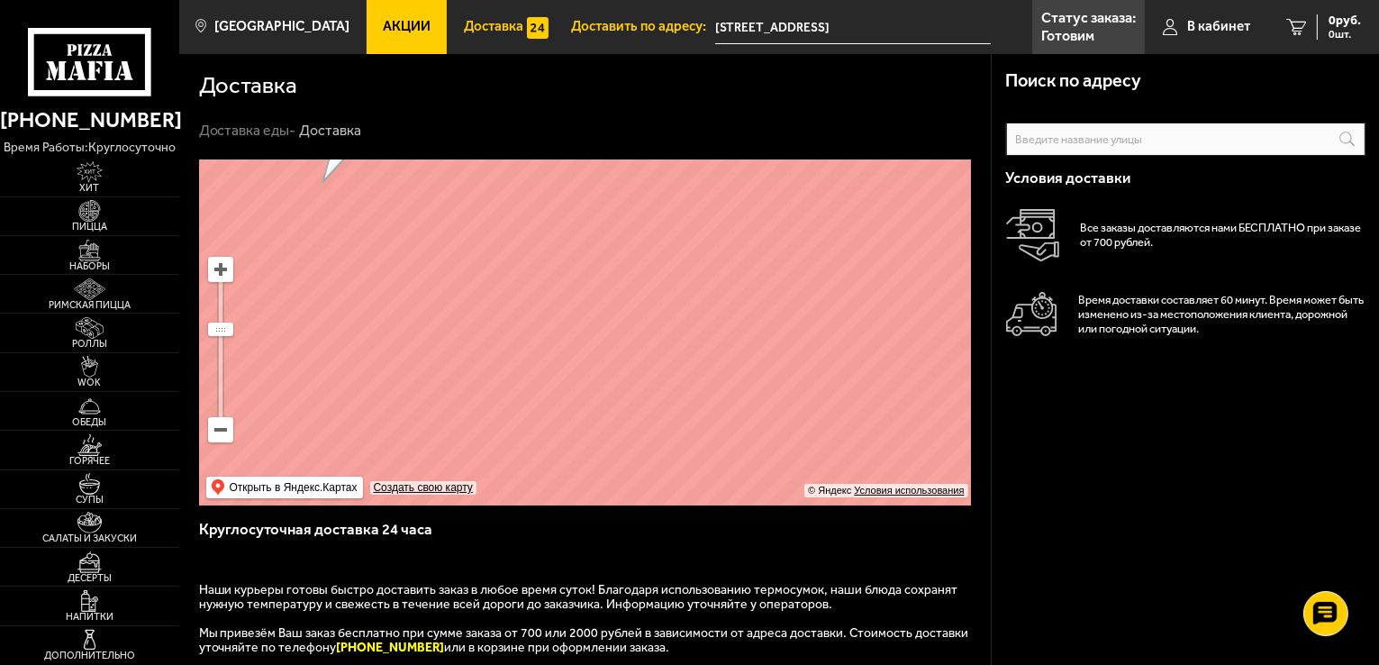
click at [814, 367] on ymaps at bounding box center [585, 332] width 772 height 346
drag, startPoint x: 802, startPoint y: 323, endPoint x: 837, endPoint y: 207, distance: 121.1
click at [839, 207] on ymaps at bounding box center [585, 332] width 772 height 346
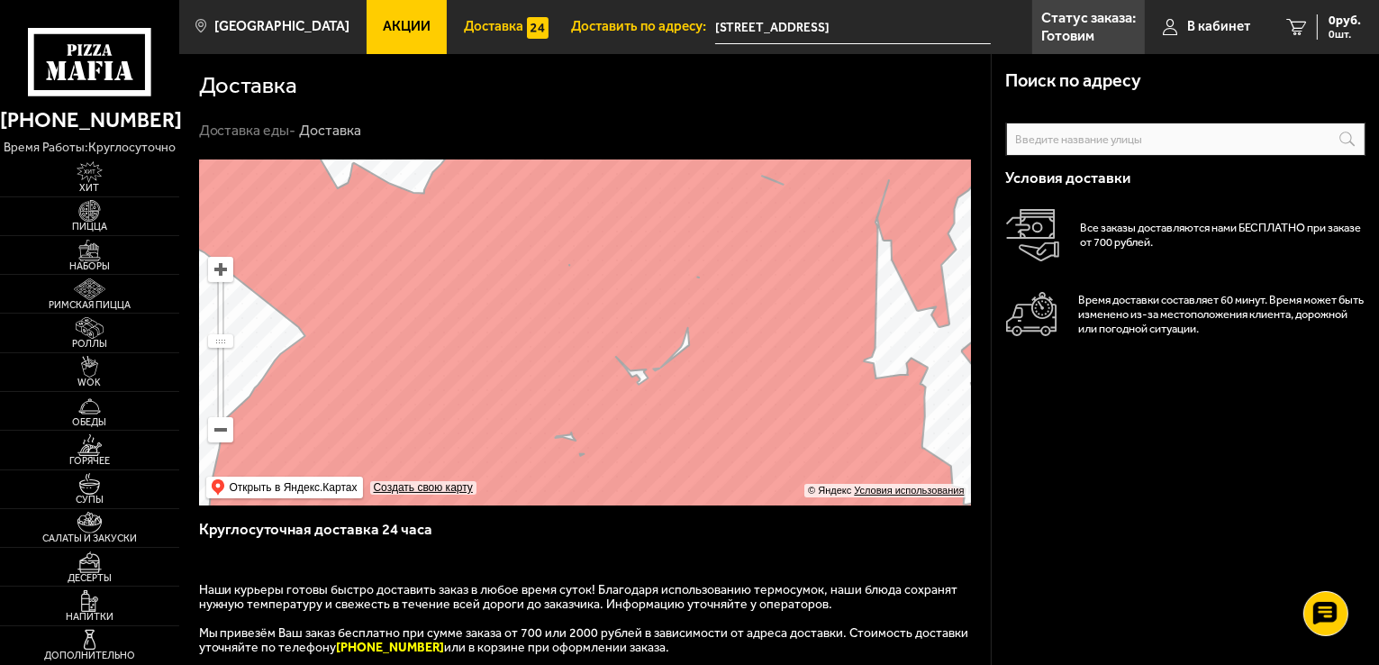
drag, startPoint x: 756, startPoint y: 336, endPoint x: 613, endPoint y: 172, distance: 217.6
click at [613, 172] on ymaps at bounding box center [585, 332] width 772 height 346
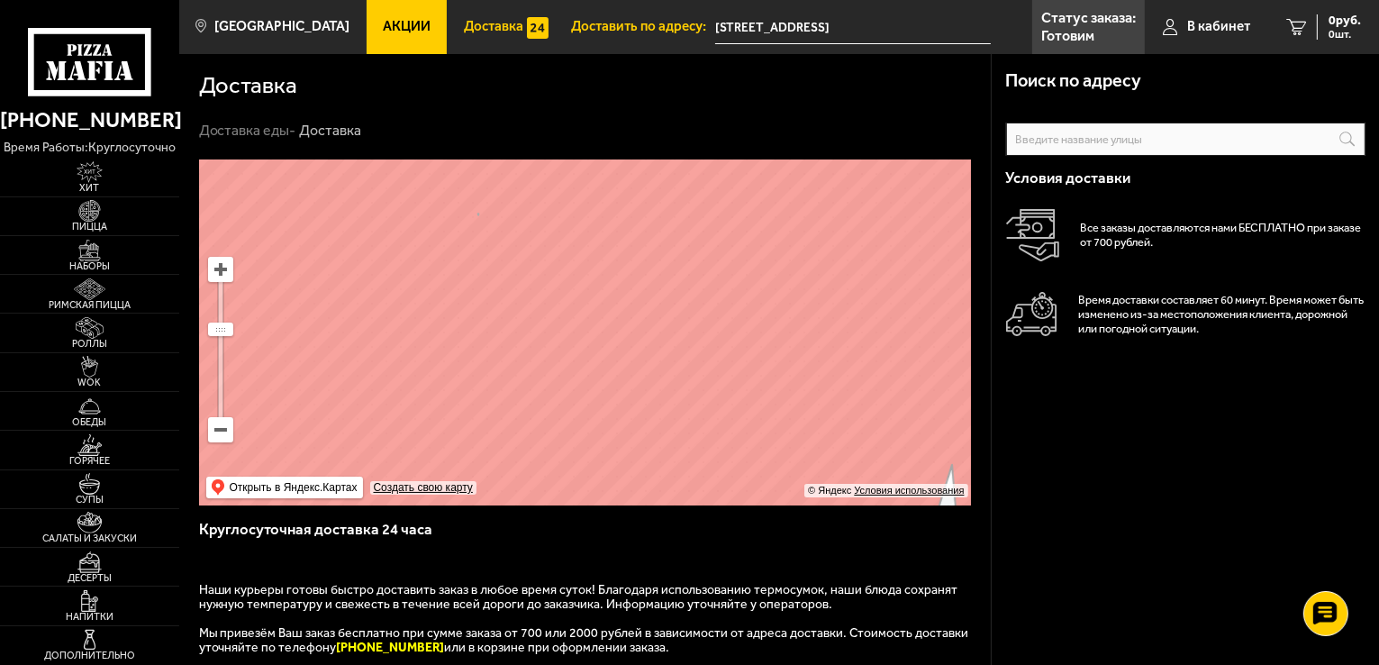
drag, startPoint x: 618, startPoint y: 318, endPoint x: 665, endPoint y: 350, distance: 57.0
click at [637, 466] on ymaps at bounding box center [585, 332] width 772 height 346
drag, startPoint x: 676, startPoint y: 294, endPoint x: 685, endPoint y: 383, distance: 89.6
click at [685, 387] on ymaps at bounding box center [585, 332] width 772 height 346
drag, startPoint x: 678, startPoint y: 319, endPoint x: 684, endPoint y: 374, distance: 55.2
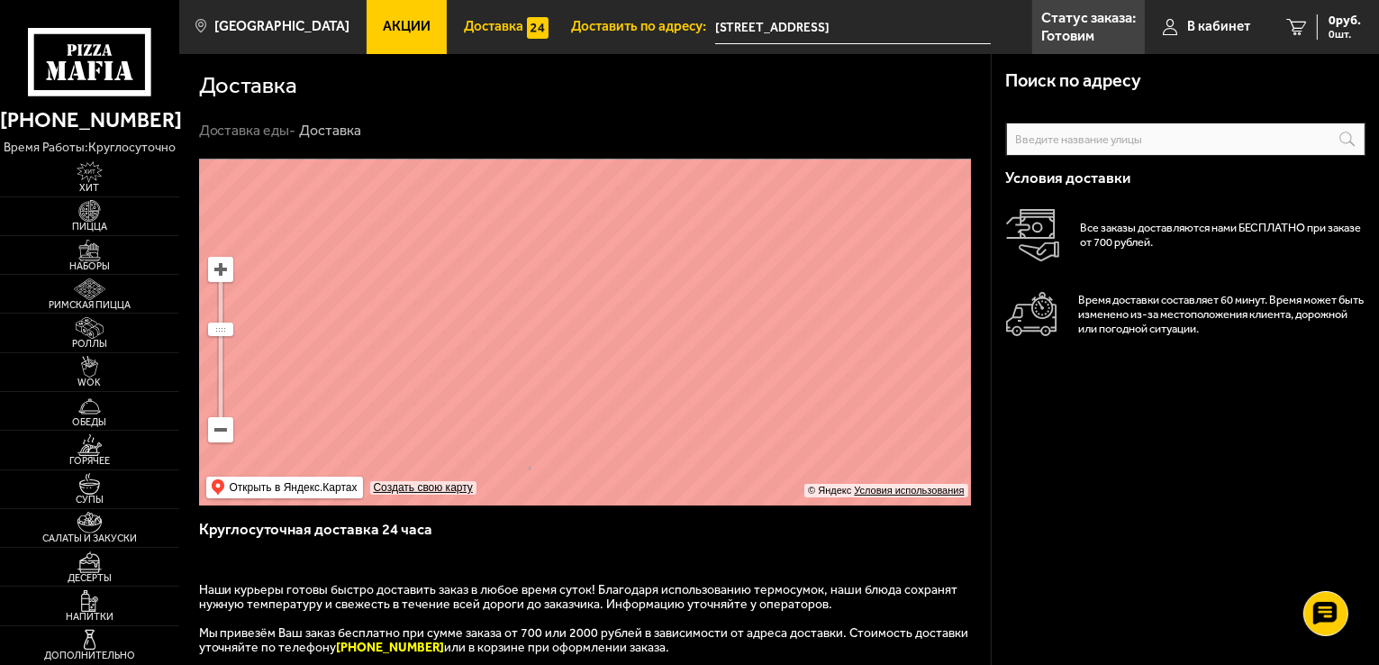
click at [688, 401] on ymaps at bounding box center [585, 332] width 772 height 346
drag, startPoint x: 677, startPoint y: 336, endPoint x: 681, endPoint y: 371, distance: 35.3
click at [681, 371] on ymaps at bounding box center [585, 332] width 772 height 346
drag, startPoint x: 697, startPoint y: 400, endPoint x: 703, endPoint y: 372, distance: 28.6
click at [704, 440] on ymaps at bounding box center [585, 332] width 772 height 346
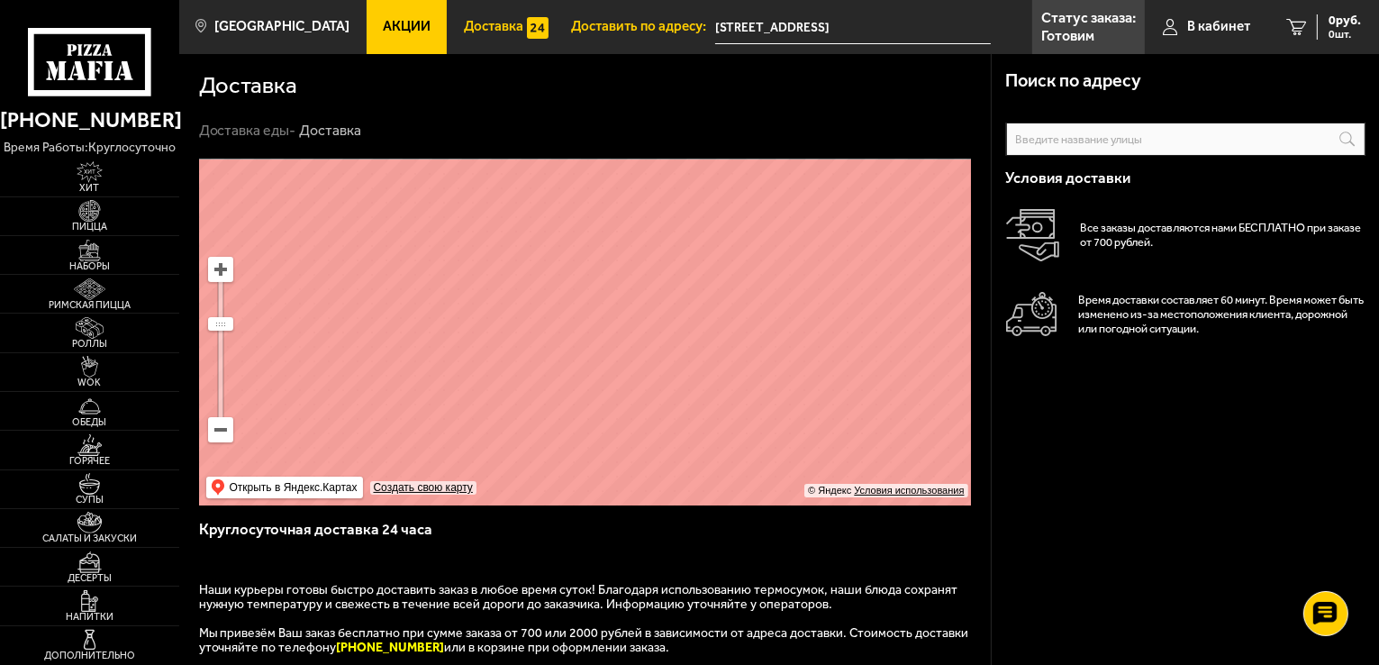
drag, startPoint x: 697, startPoint y: 204, endPoint x: 722, endPoint y: 387, distance: 184.5
click at [722, 387] on ymaps at bounding box center [585, 332] width 772 height 346
drag, startPoint x: 677, startPoint y: 366, endPoint x: 678, endPoint y: 382, distance: 16.2
click at [681, 386] on ymaps at bounding box center [585, 332] width 772 height 346
drag, startPoint x: 677, startPoint y: 347, endPoint x: 681, endPoint y: 367, distance: 21.0
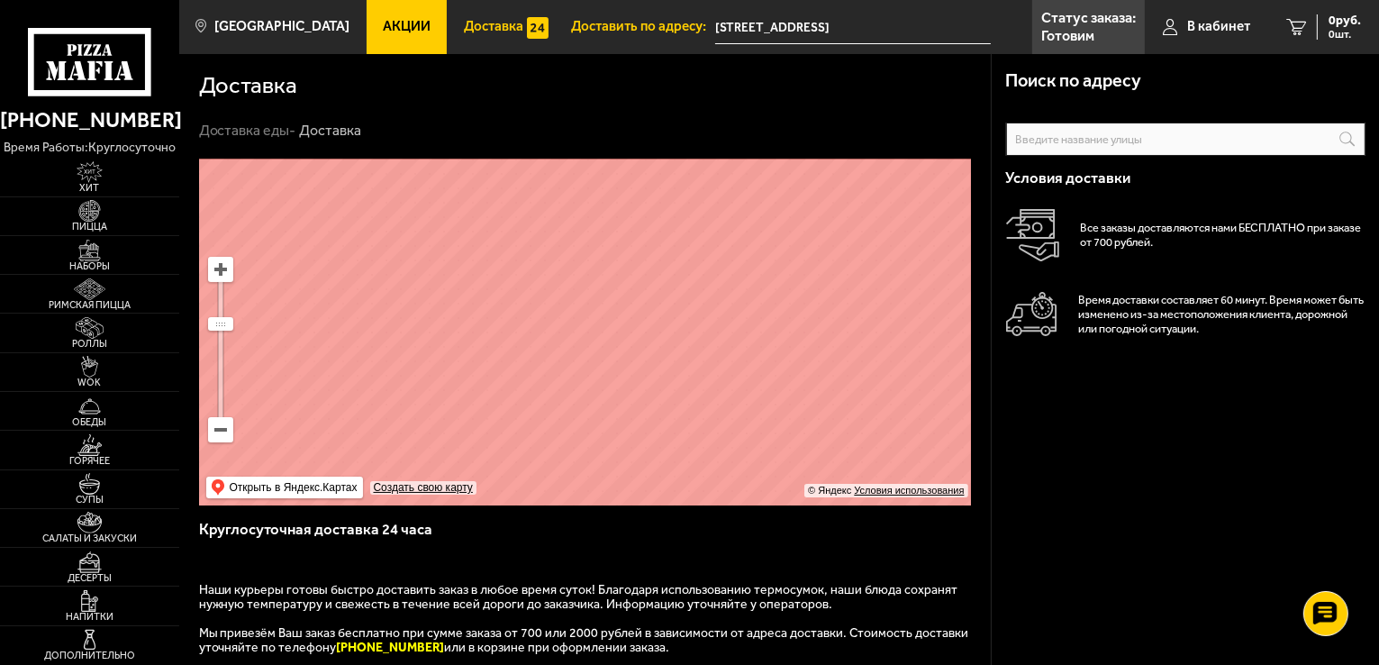
click at [681, 367] on ymaps at bounding box center [585, 332] width 772 height 346
drag, startPoint x: 680, startPoint y: 370, endPoint x: 693, endPoint y: 408, distance: 39.9
click at [692, 417] on ymaps at bounding box center [585, 332] width 772 height 346
drag, startPoint x: 617, startPoint y: 329, endPoint x: 708, endPoint y: 394, distance: 111.7
click at [708, 394] on ymaps at bounding box center [585, 332] width 772 height 346
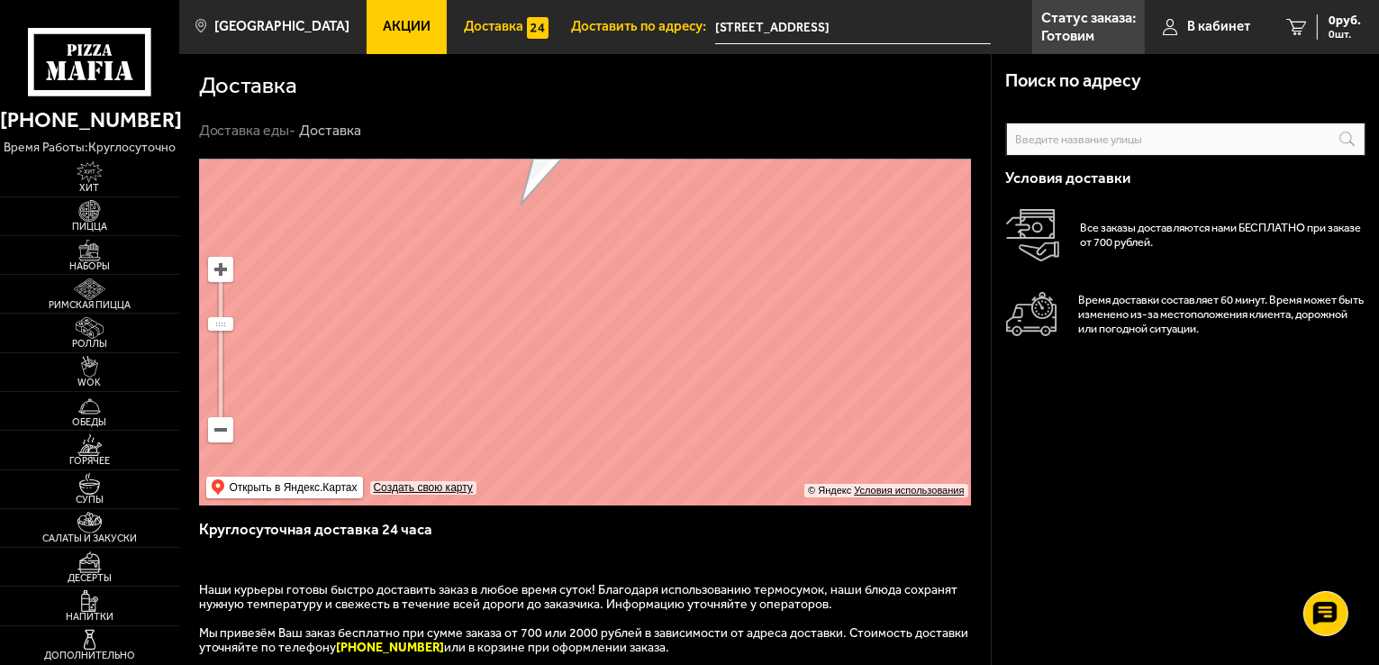
drag, startPoint x: 611, startPoint y: 350, endPoint x: 674, endPoint y: 355, distance: 62.3
click at [670, 355] on ymaps at bounding box center [585, 332] width 772 height 346
click at [546, 257] on ymaps at bounding box center [585, 332] width 772 height 346
type input "[STREET_ADDRESS]"
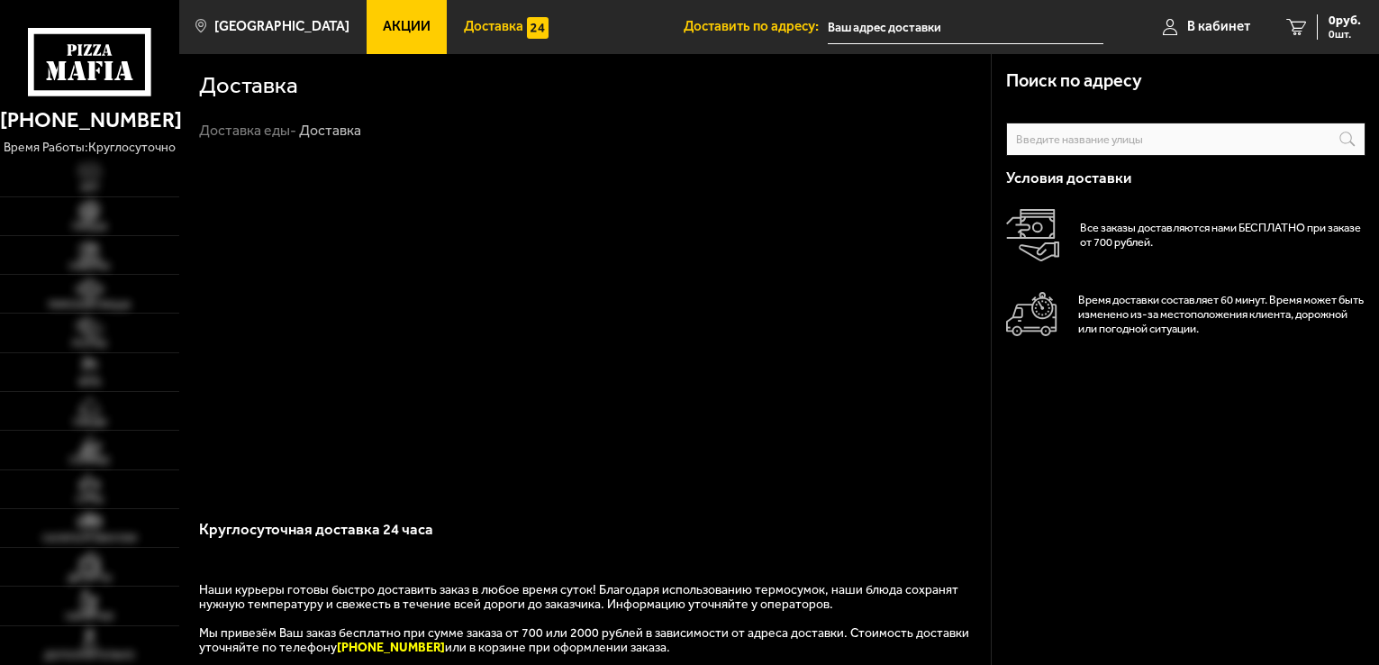
type input "[STREET_ADDRESS]"
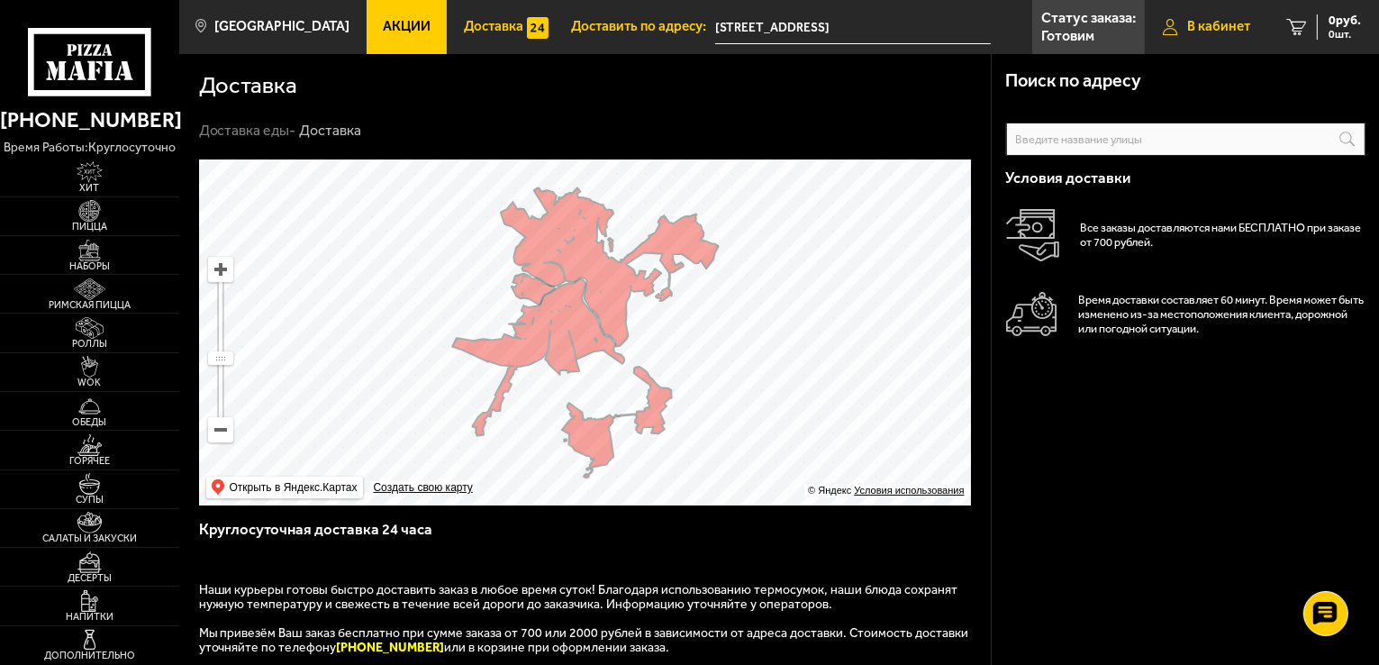
click at [1189, 41] on link "В кабинет" at bounding box center [1206, 27] width 123 height 54
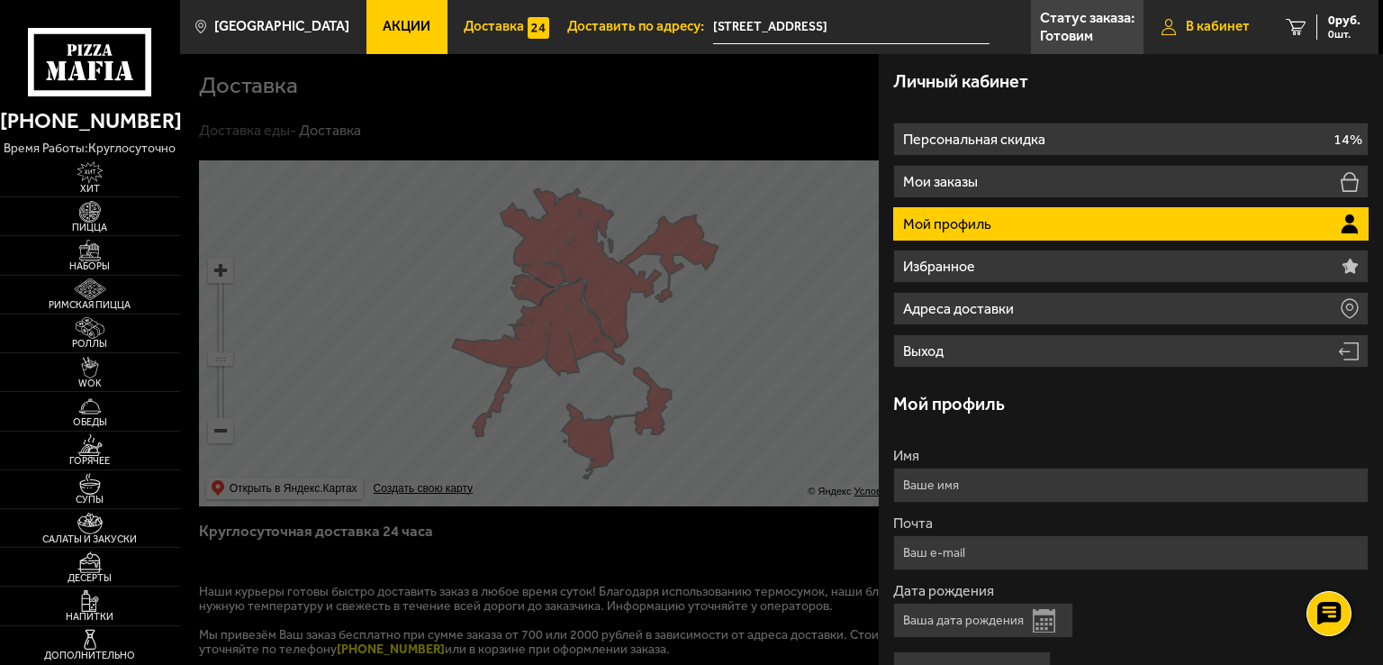
click at [1172, 29] on icon at bounding box center [1169, 27] width 15 height 16
click at [493, 44] on link "Доставка" at bounding box center [507, 27] width 119 height 54
click at [1192, 20] on span "В кабинет" at bounding box center [1218, 27] width 64 height 14
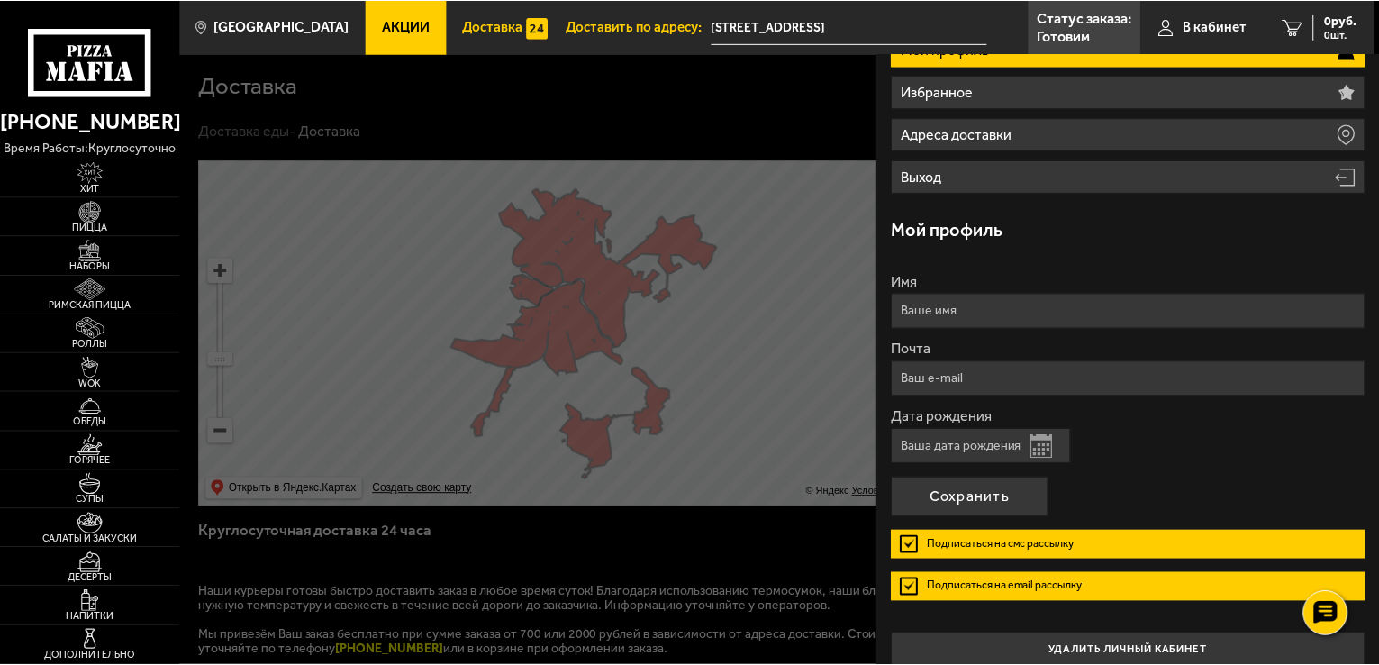
scroll to position [192, 0]
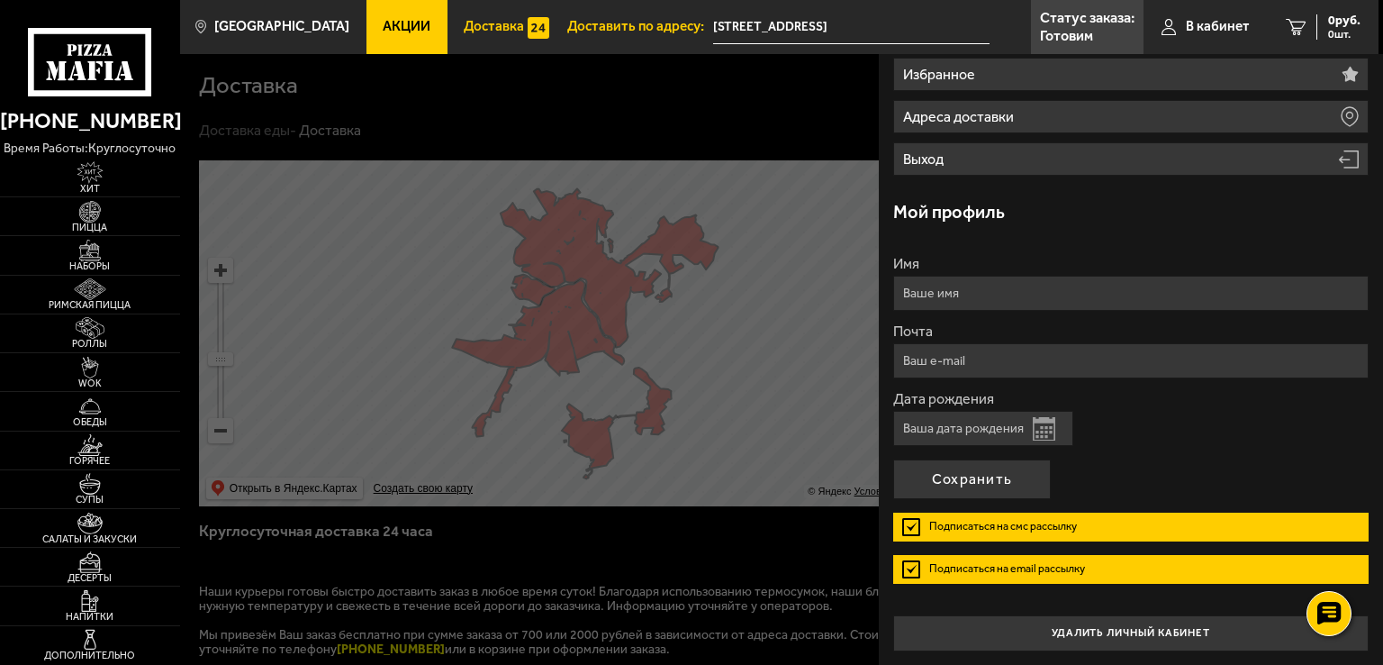
click at [486, 8] on link "Доставка" at bounding box center [507, 27] width 119 height 54
click at [486, 14] on link "Доставка" at bounding box center [507, 27] width 119 height 54
click at [615, 22] on span "Доставить по адресу:" at bounding box center [640, 27] width 146 height 14
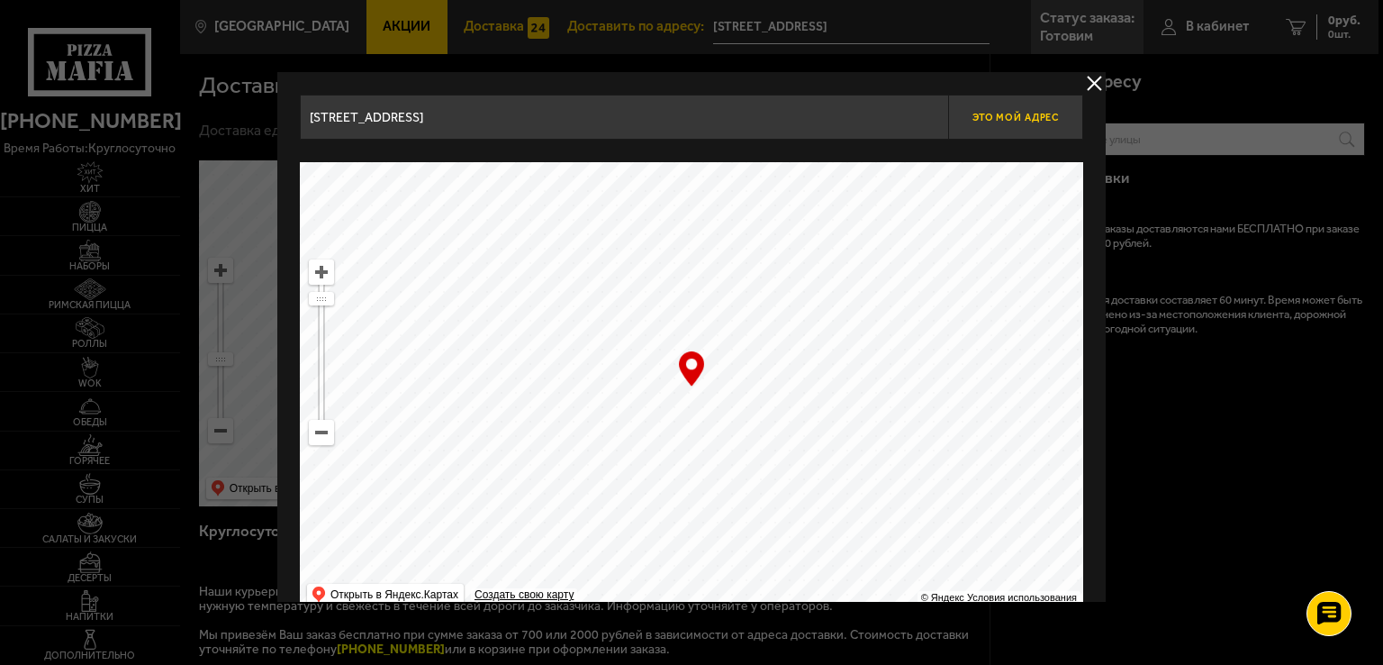
click at [988, 113] on span "Это мой адрес" at bounding box center [1016, 118] width 86 height 12
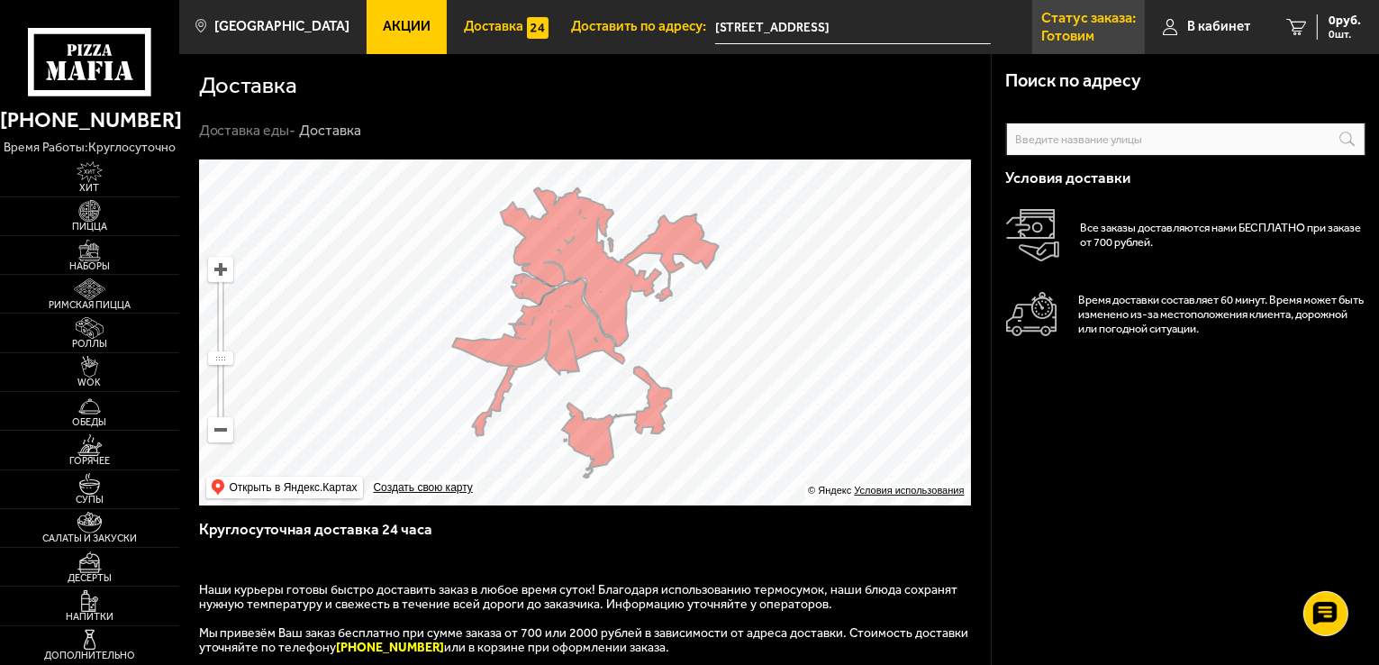
click at [1075, 17] on p "Статус заказа:" at bounding box center [1088, 18] width 95 height 14
